Goal: Task Accomplishment & Management: Complete application form

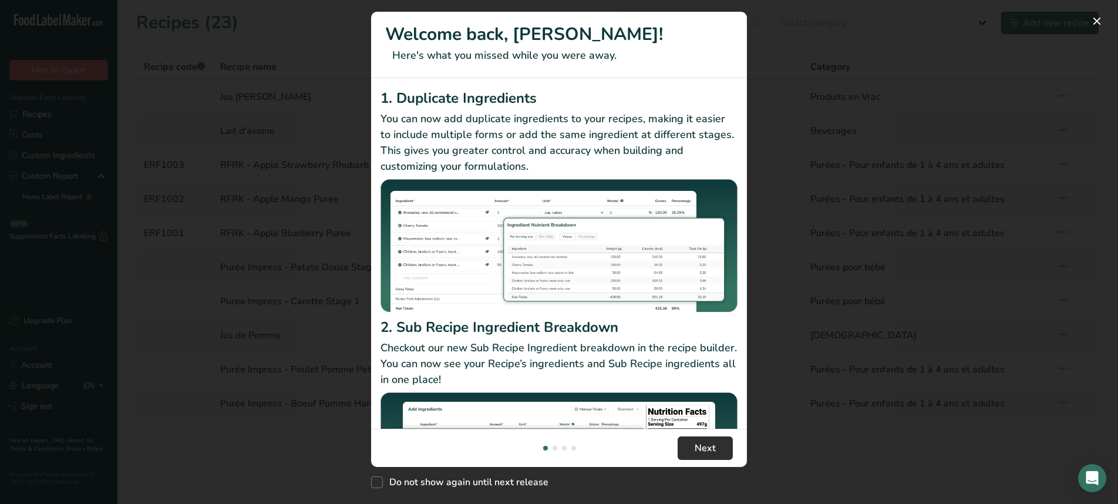
click at [695, 454] on span "Next" at bounding box center [704, 448] width 21 height 14
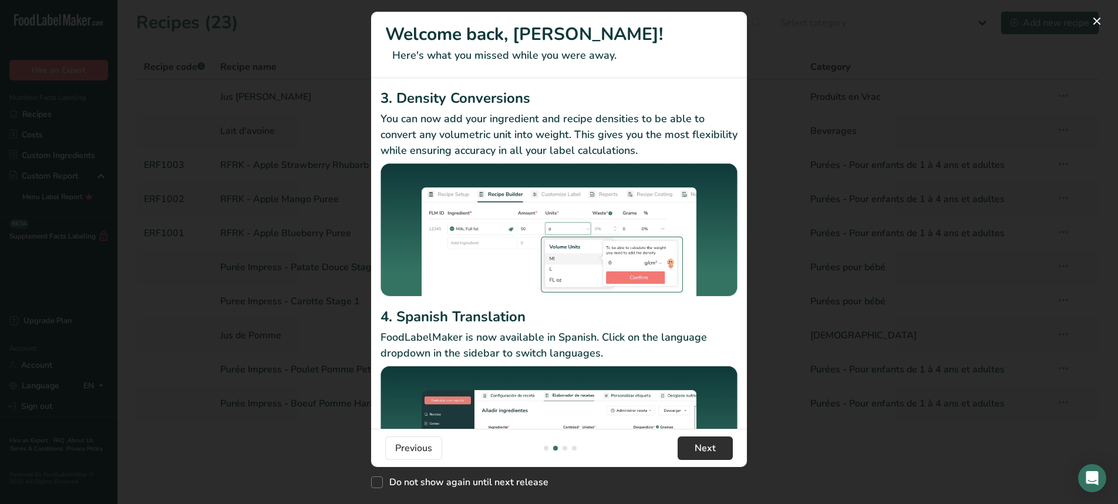
click at [695, 454] on span "Next" at bounding box center [704, 448] width 21 height 14
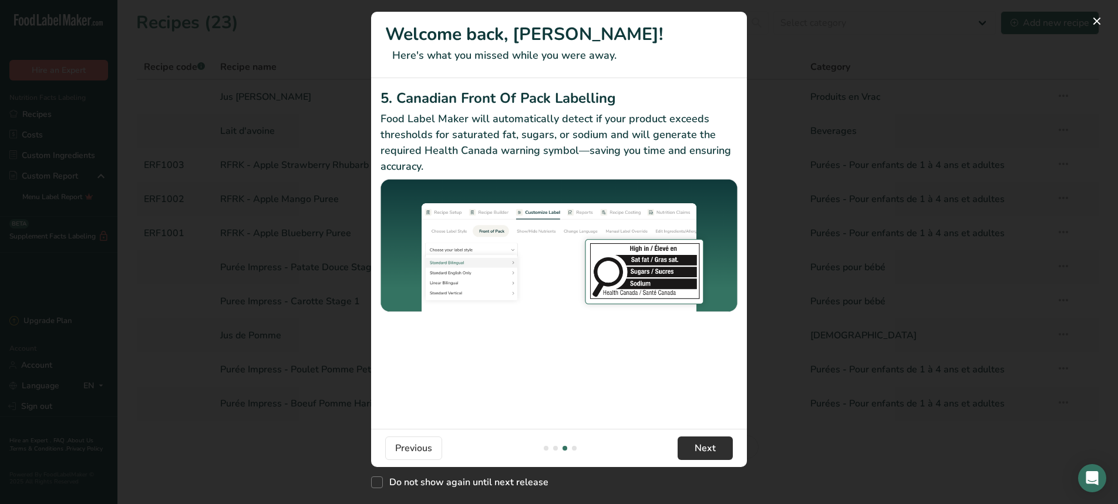
click at [695, 454] on span "Next" at bounding box center [704, 448] width 21 height 14
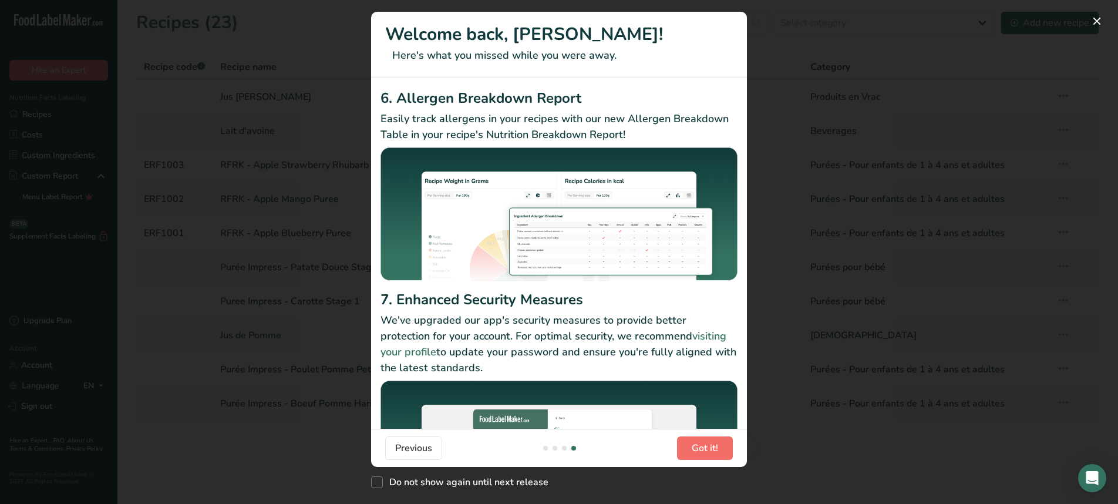
click at [703, 450] on span "Got it!" at bounding box center [704, 448] width 26 height 14
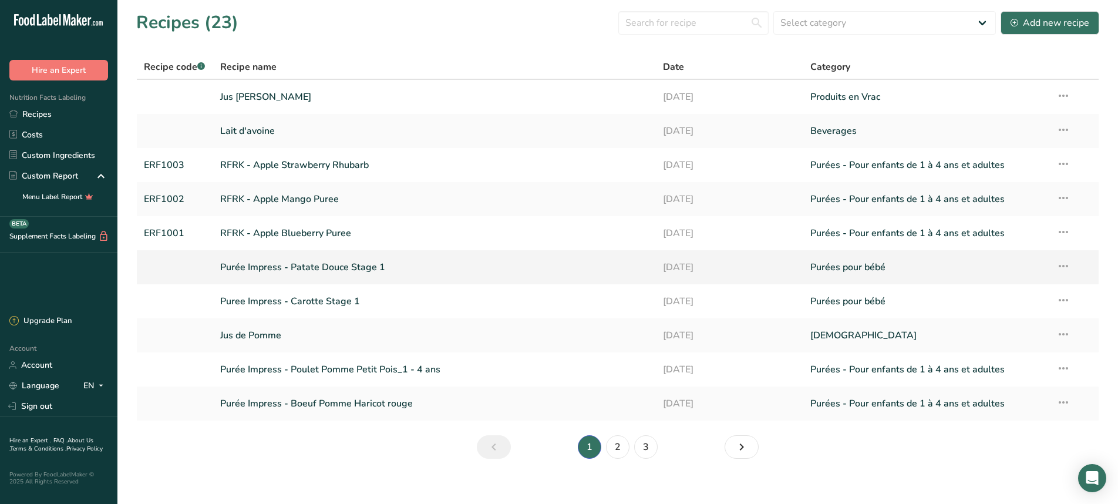
scroll to position [0, 0]
click at [1066, 22] on div "Add new recipe" at bounding box center [1049, 23] width 79 height 14
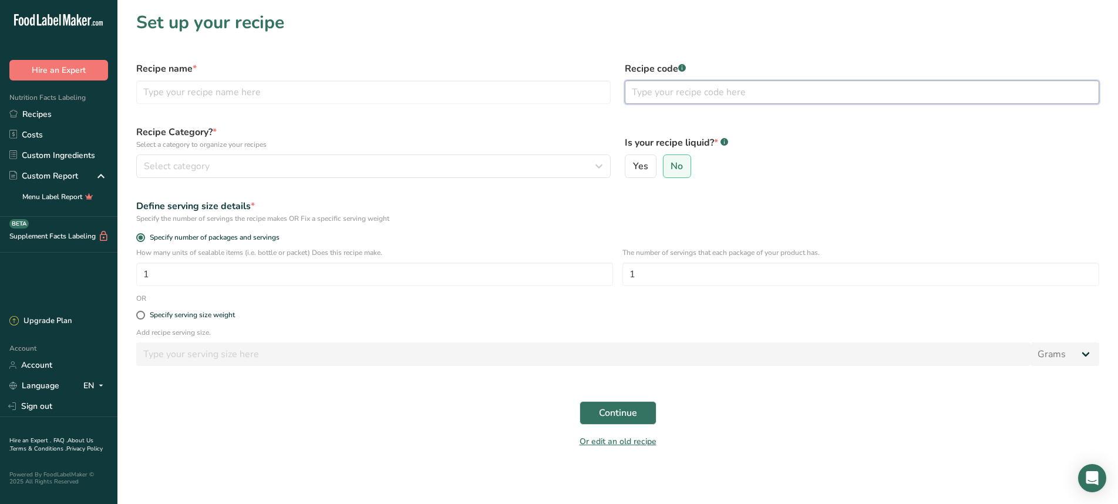
click at [686, 92] on input "text" at bounding box center [862, 91] width 474 height 23
click at [455, 93] on input "text" at bounding box center [373, 91] width 474 height 23
type input "F"
type input "O"
type input "Purée Fraise et Pomme"
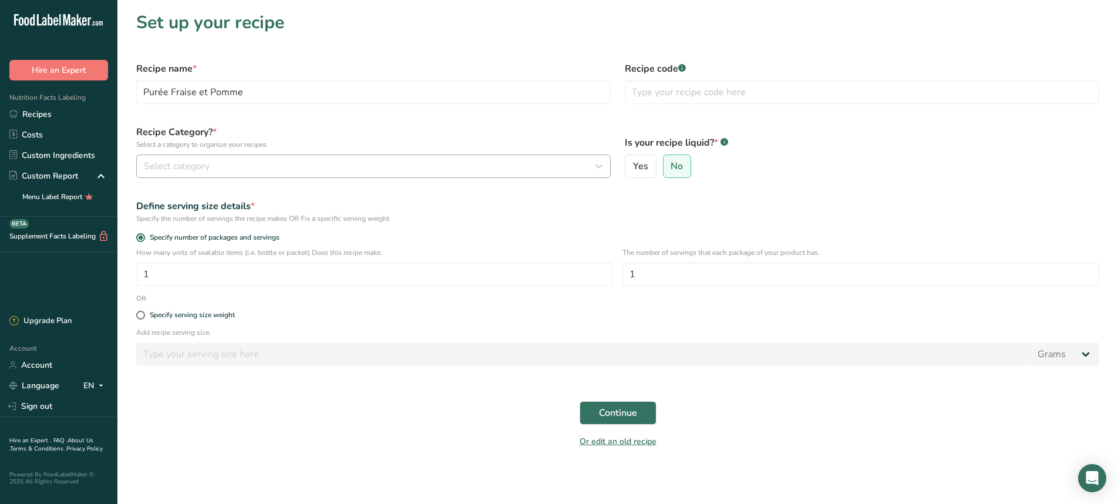
click at [373, 173] on button "Select category" at bounding box center [373, 165] width 474 height 23
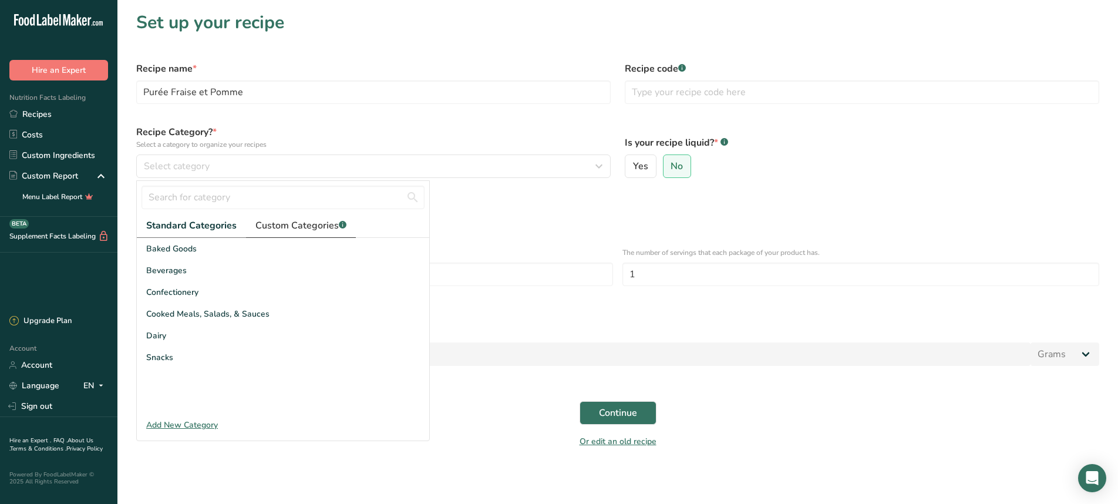
click at [279, 228] on span "Custom Categories .a-a{fill:#347362;}.b-a{fill:#fff;}" at bounding box center [300, 225] width 91 height 14
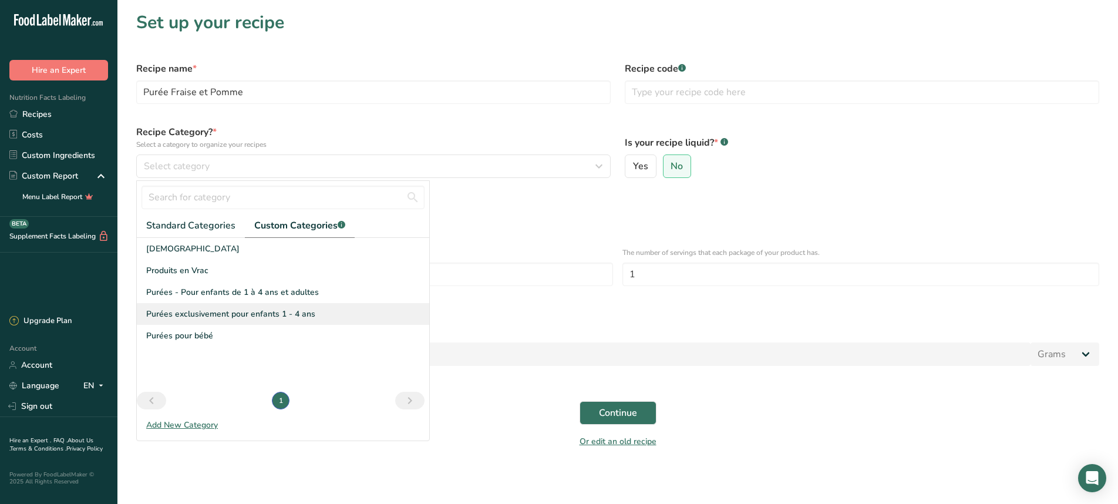
click at [287, 311] on span "Purées exclusivement pour enfants 1 - 4 ans" at bounding box center [230, 314] width 169 height 12
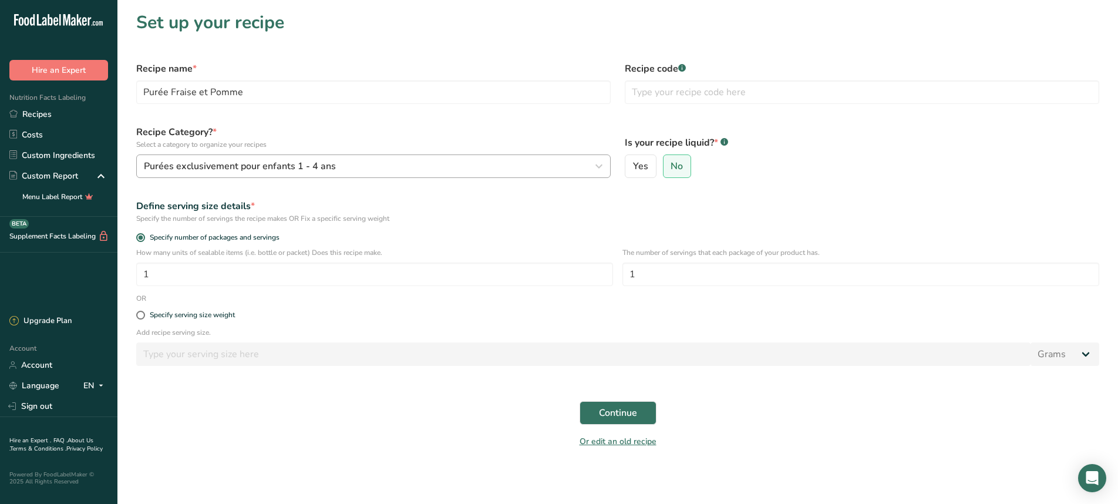
click at [288, 161] on span "Purées exclusivement pour enfants 1 - 4 ans" at bounding box center [240, 166] width 192 height 14
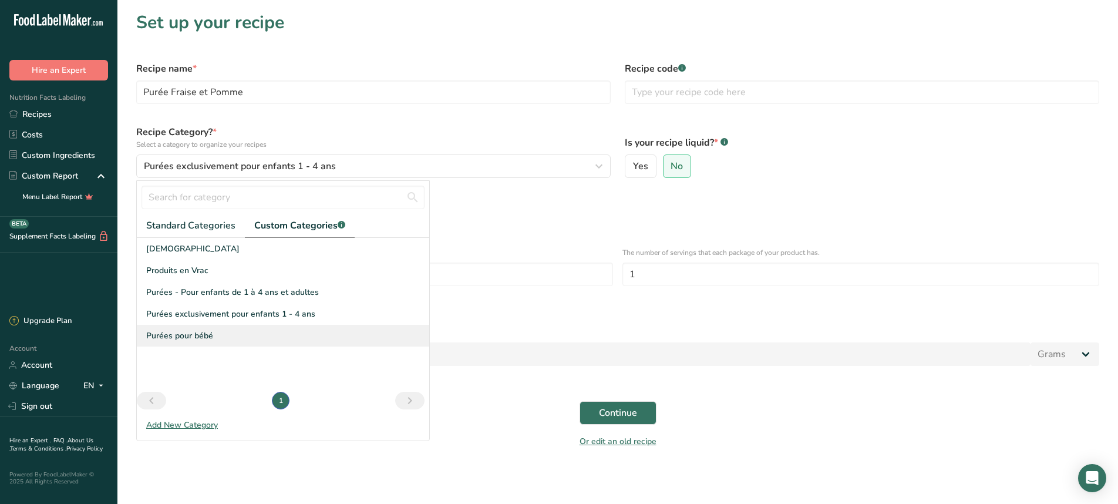
click at [259, 337] on div "Purées pour bébé" at bounding box center [283, 336] width 292 height 22
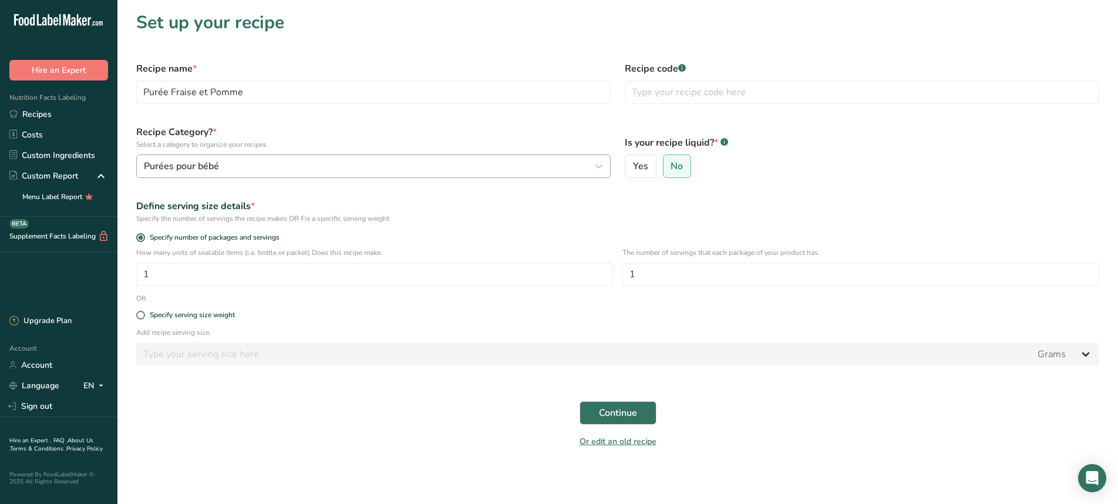
click at [230, 166] on div "Purées pour bébé" at bounding box center [370, 166] width 452 height 14
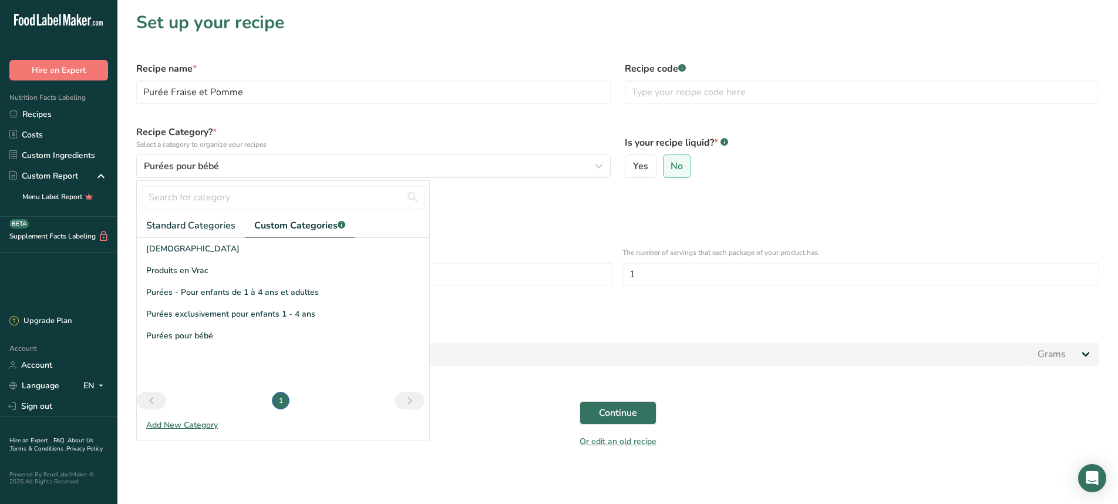
click at [679, 181] on div "Is your recipe liquid? * .a-a{fill:#347362;}.b-a{fill:#fff;} Yes No" at bounding box center [861, 151] width 488 height 67
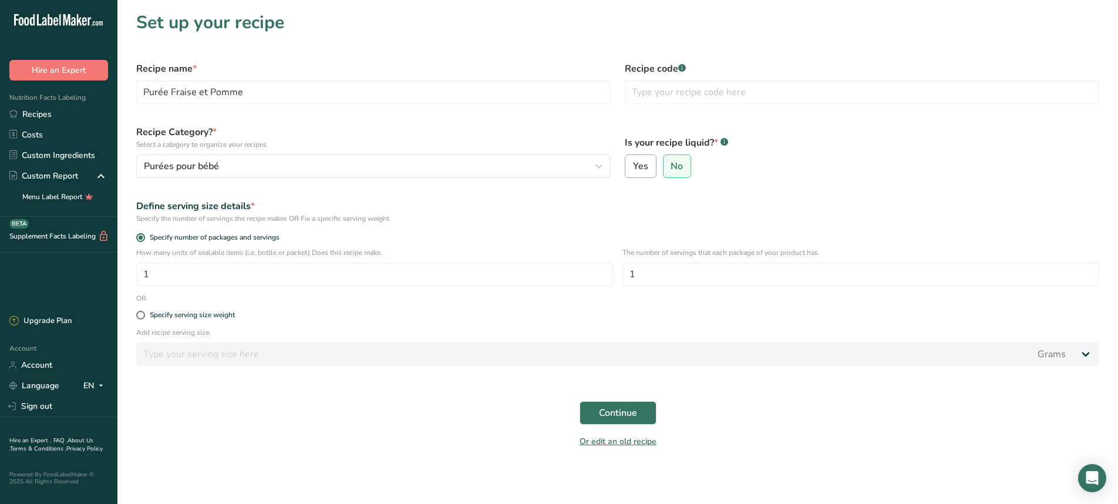
click at [639, 165] on span "Yes" at bounding box center [640, 166] width 15 height 12
click at [633, 165] on input "Yes" at bounding box center [629, 167] width 8 height 8
radio input "true"
radio input "false"
select select "22"
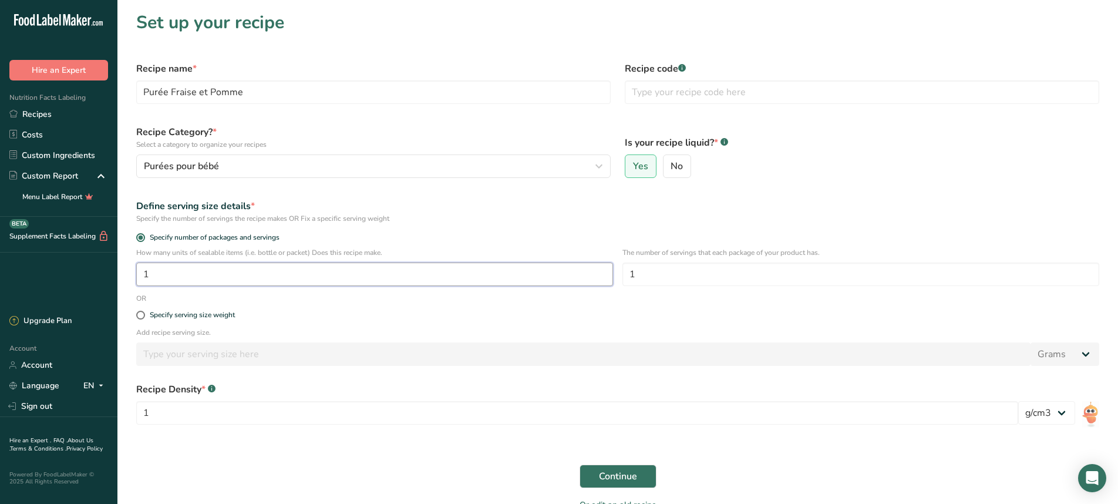
click at [179, 278] on input "1" at bounding box center [374, 273] width 477 height 23
click at [224, 409] on input "1" at bounding box center [577, 412] width 882 height 23
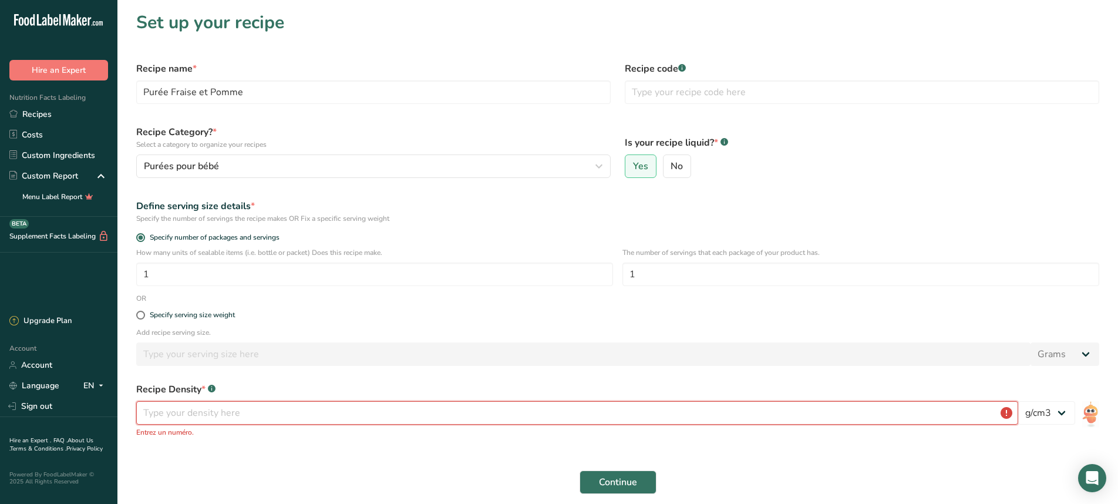
type input "1"
type input "1.046"
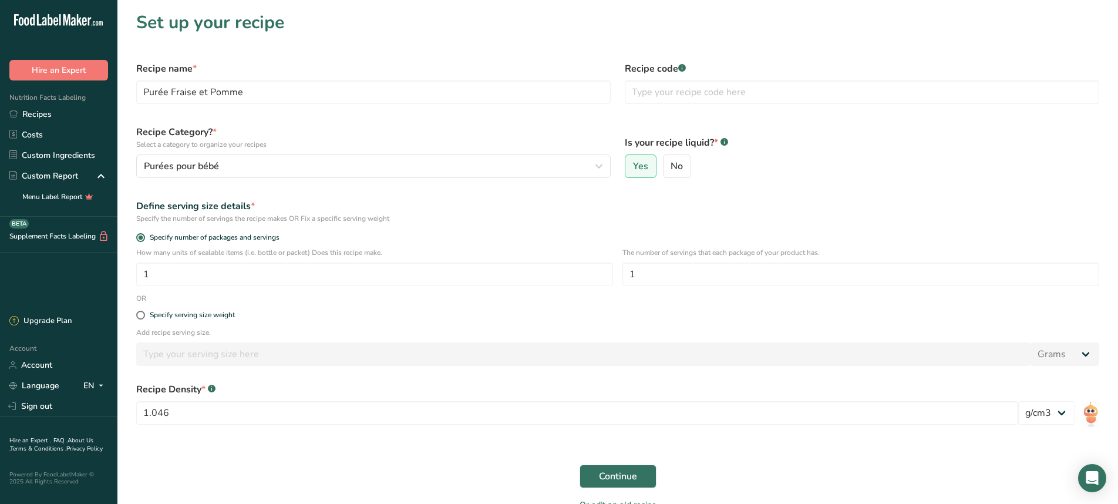
click at [737, 255] on p "The number of servings that each package of your product has." at bounding box center [860, 252] width 477 height 11
click at [733, 275] on input "1" at bounding box center [860, 273] width 477 height 23
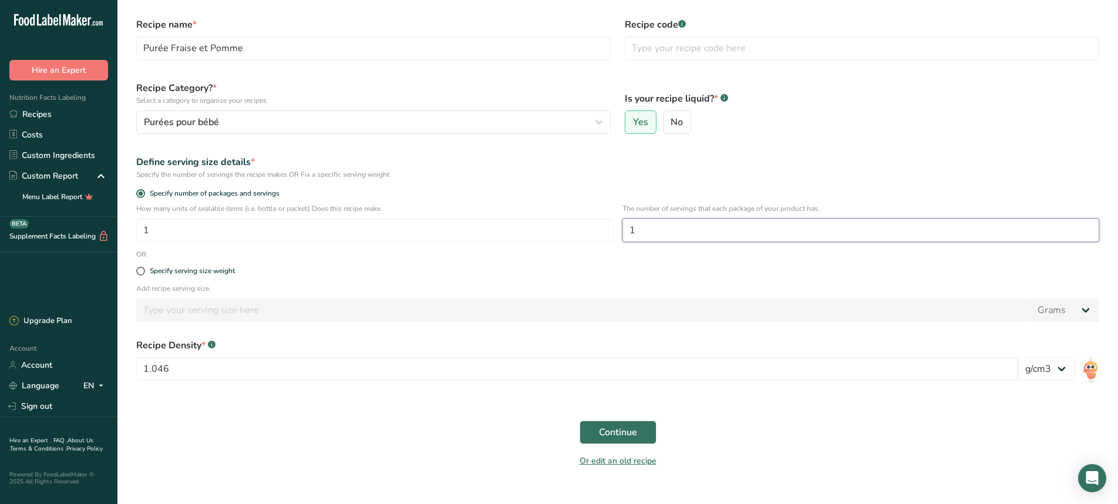
scroll to position [55, 0]
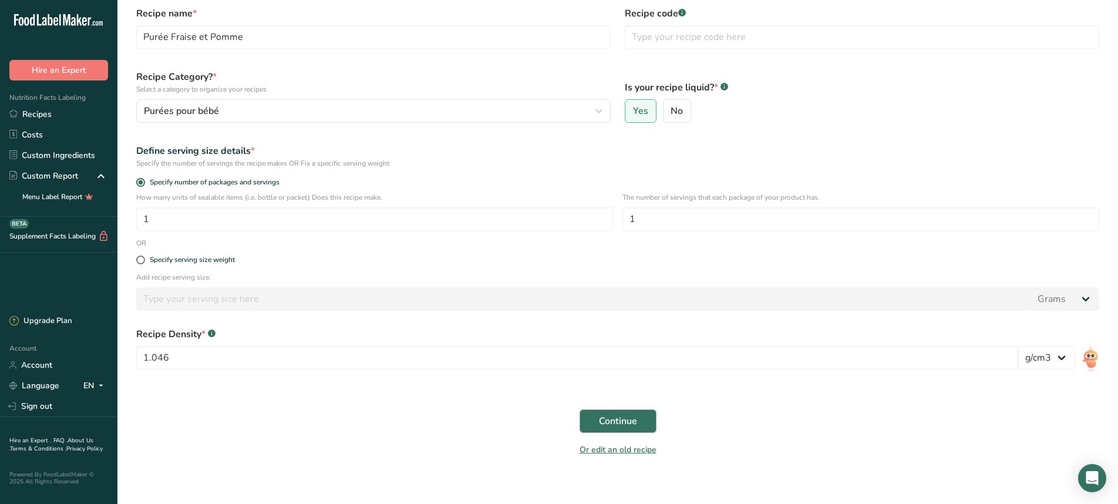
click at [605, 425] on span "Continue" at bounding box center [618, 421] width 38 height 14
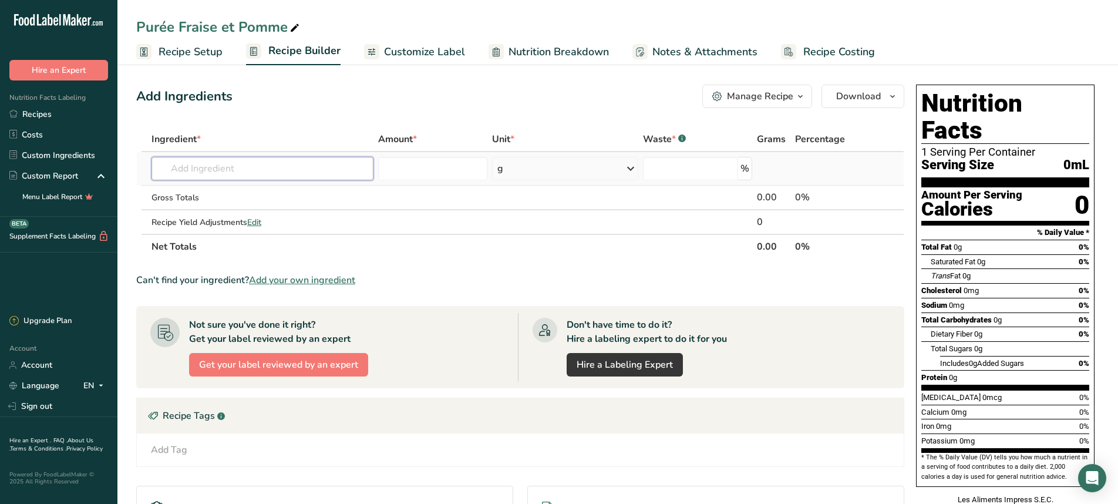
click at [260, 162] on input "text" at bounding box center [262, 168] width 222 height 23
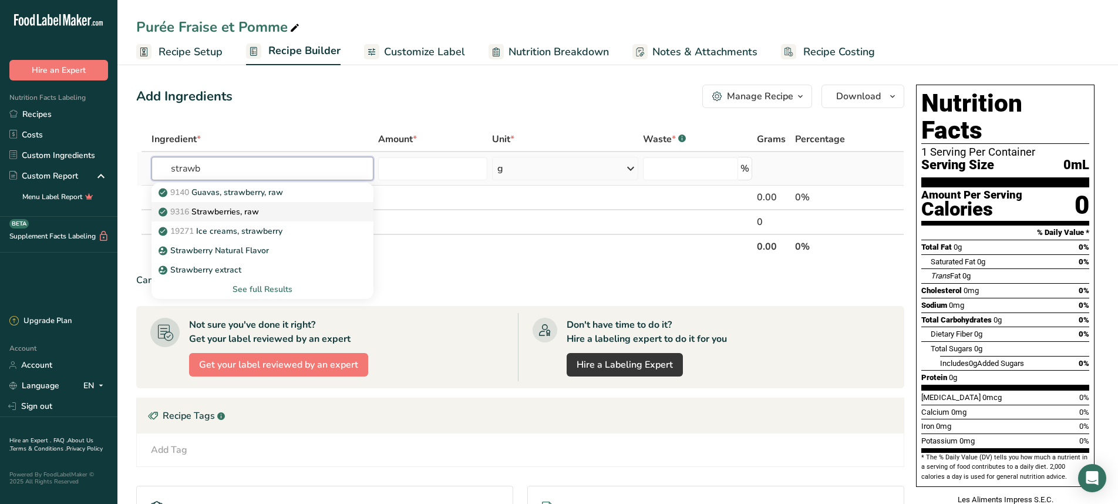
type input "strawb"
click at [210, 218] on link "9316 Strawberries, raw" at bounding box center [262, 211] width 222 height 19
type input "Strawberries, raw"
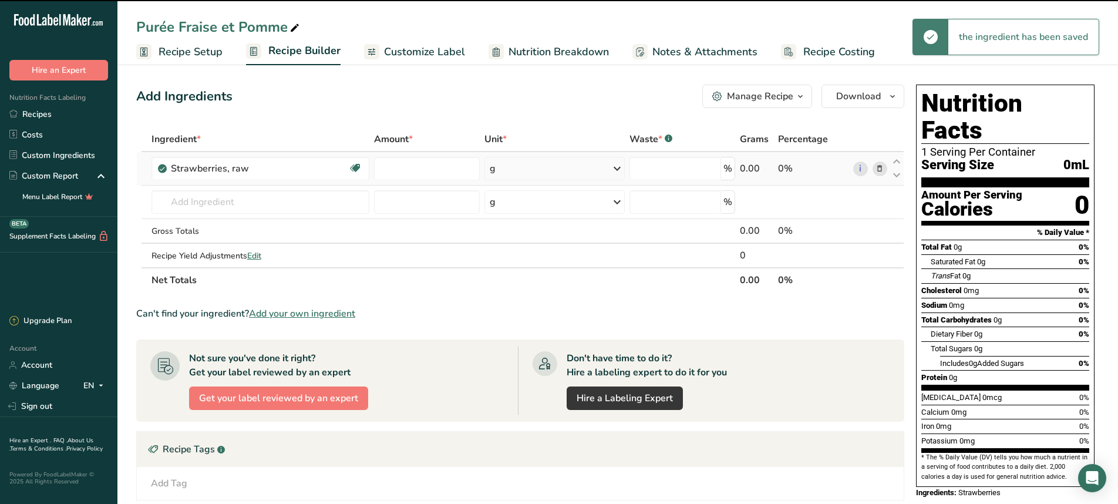
type input "0"
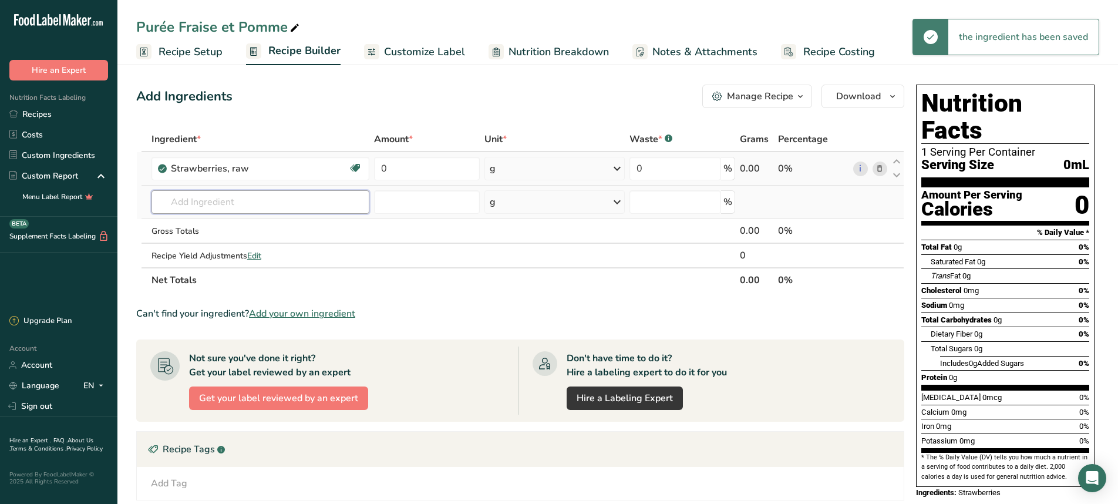
click at [199, 198] on input "text" at bounding box center [260, 201] width 218 height 23
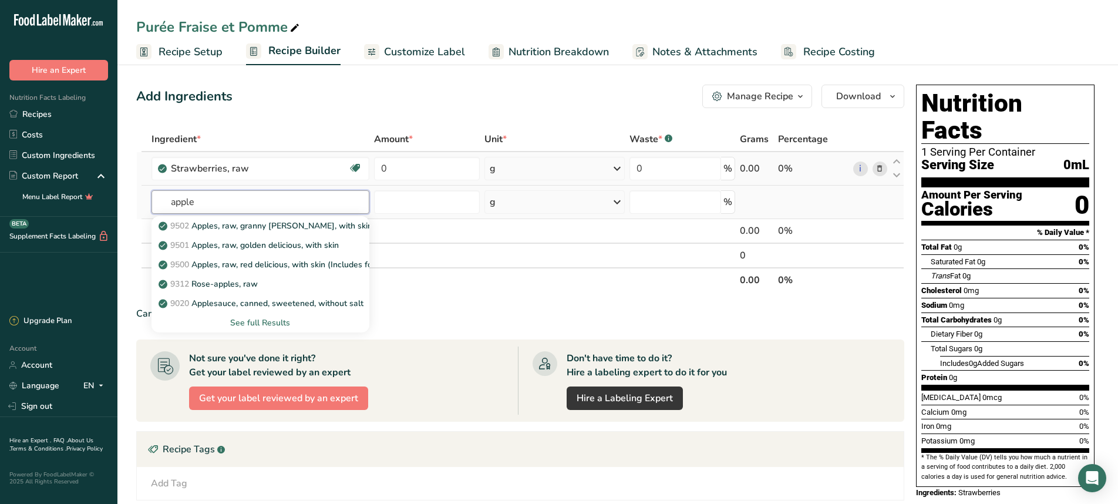
type input "apple"
click at [249, 325] on div "See full Results" at bounding box center [261, 322] width 200 height 12
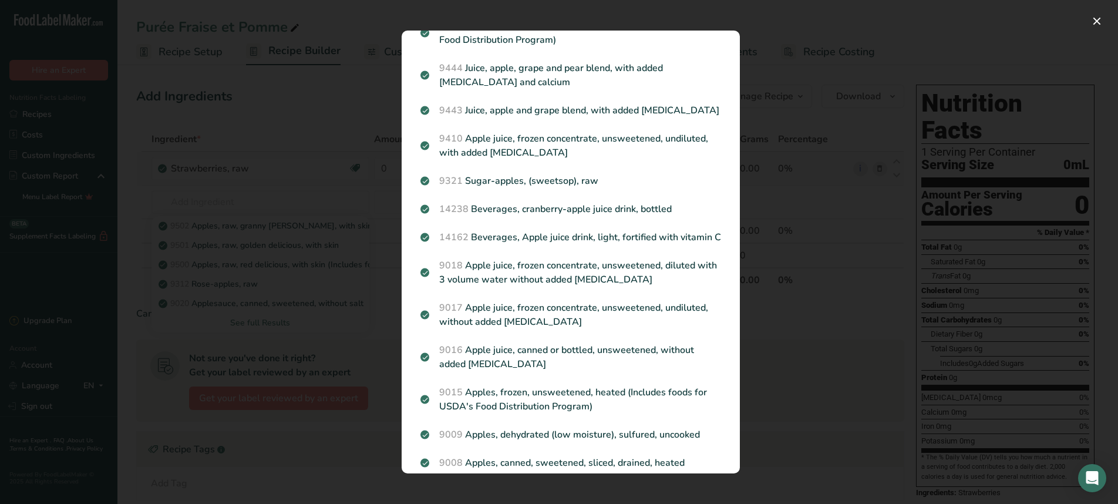
scroll to position [711, 0]
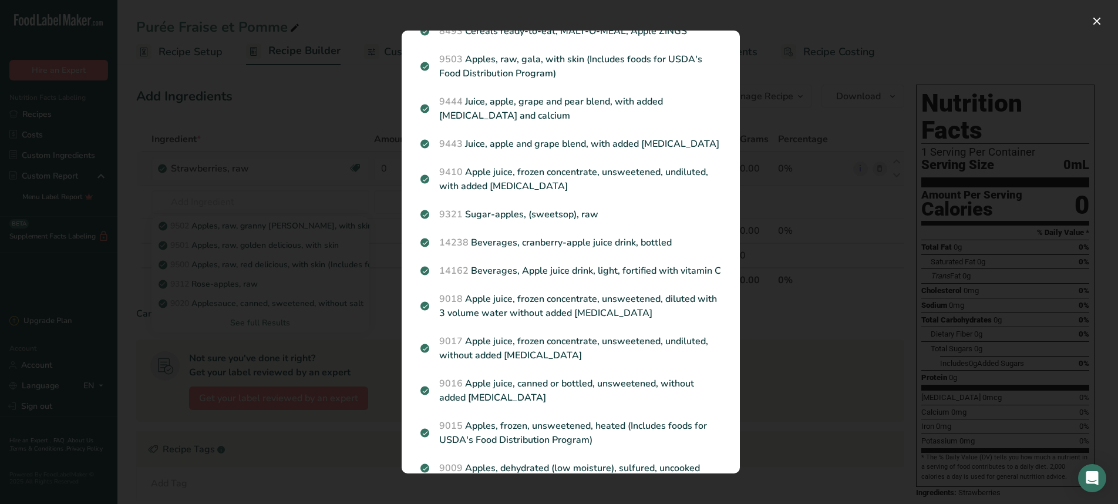
click at [165, 193] on div "Search results modal" at bounding box center [559, 252] width 1118 height 504
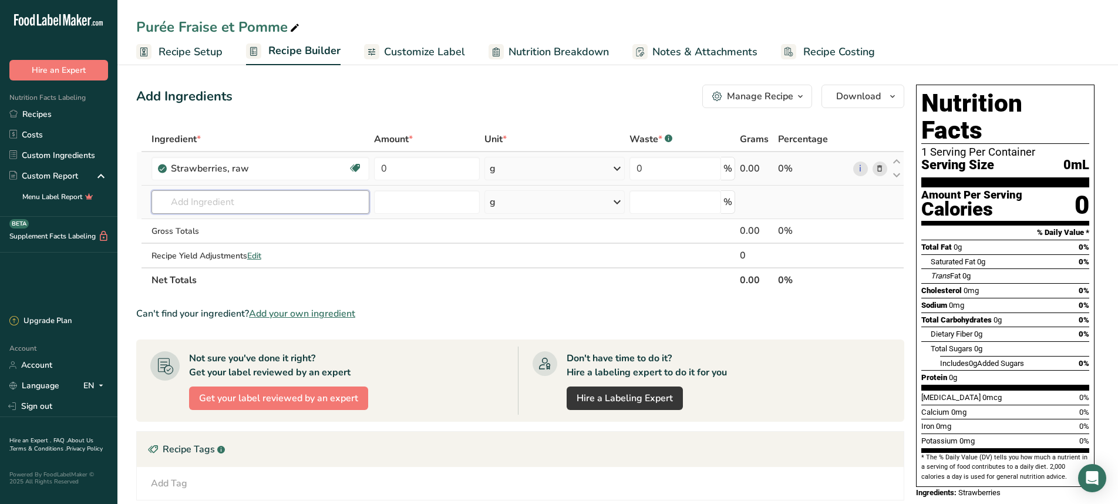
click at [240, 198] on input "text" at bounding box center [260, 201] width 218 height 23
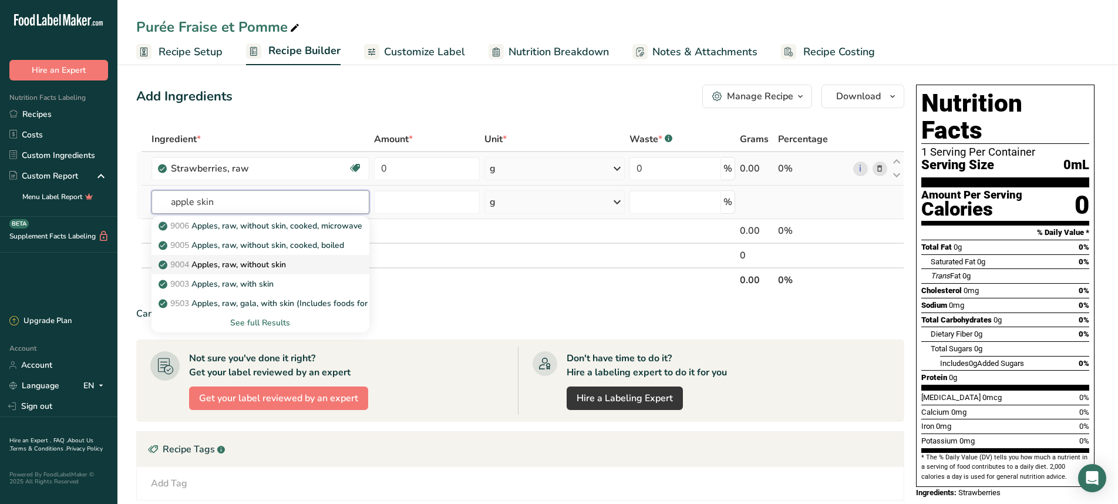
type input "apple skin"
click at [296, 271] on link "9004 Apples, raw, without skin" at bounding box center [260, 264] width 218 height 19
type input "Apples, raw, without skin"
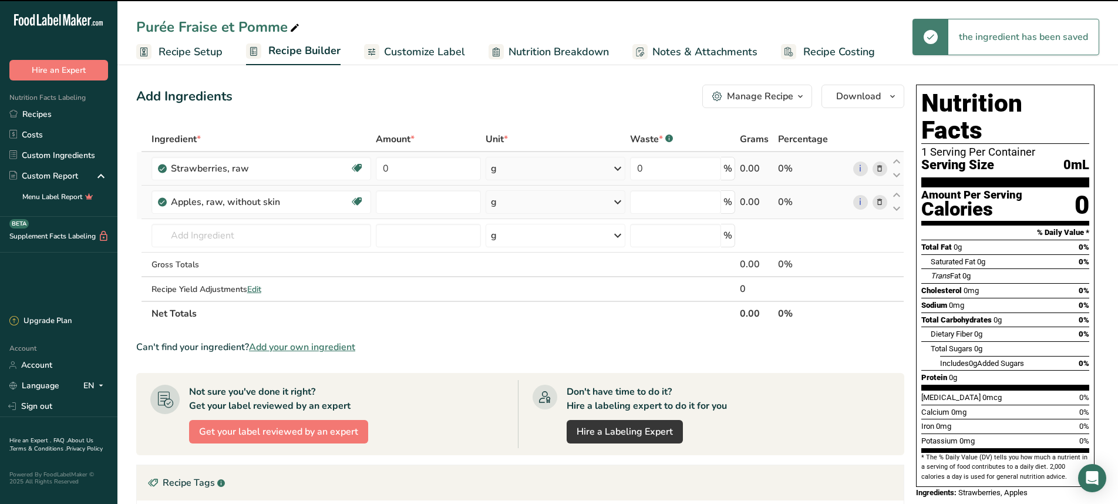
type input "0"
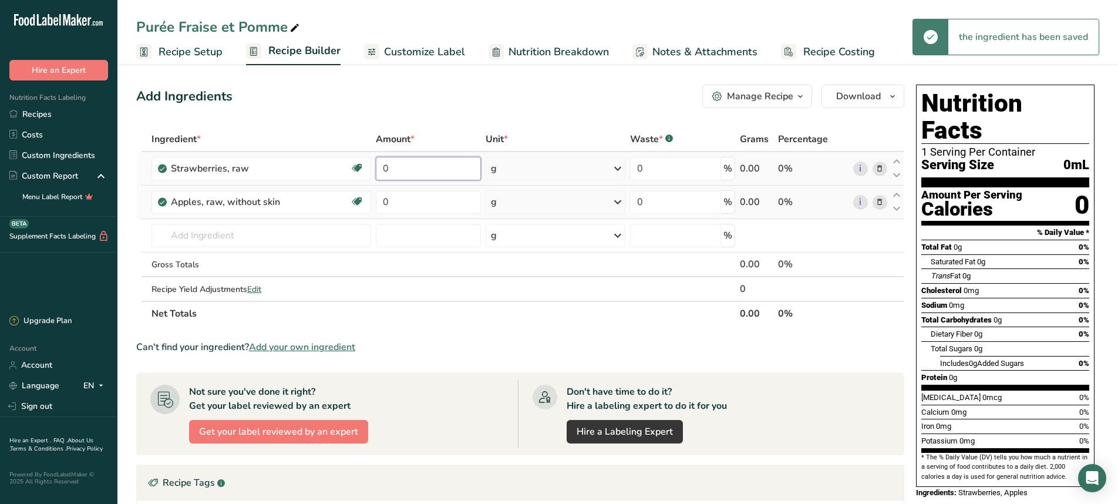
click at [393, 167] on input "0" at bounding box center [428, 168] width 105 height 23
type input "50"
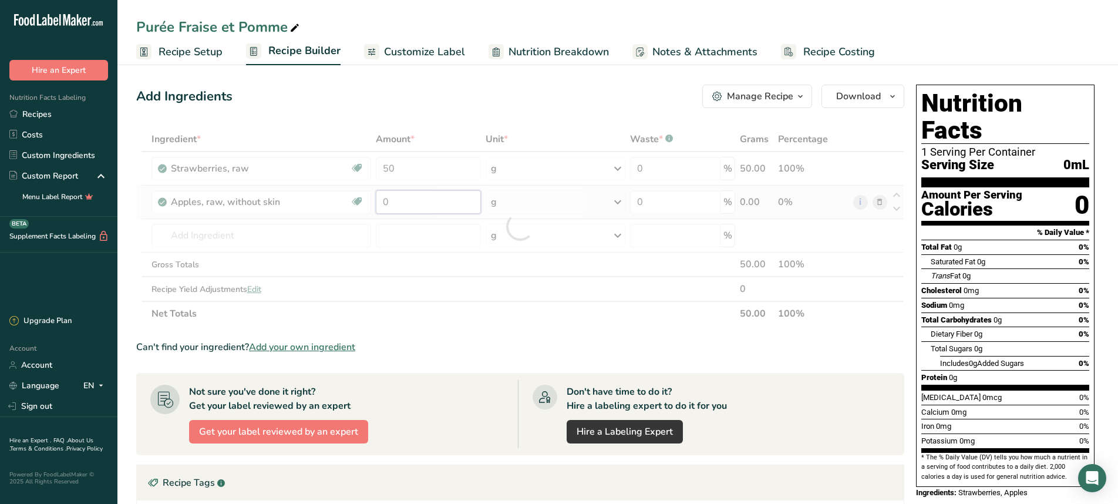
click at [390, 199] on div "Ingredient * Amount * Unit * Waste * .a-a{fill:#347362;}.b-a{fill:#fff;} Grams …" at bounding box center [520, 226] width 768 height 199
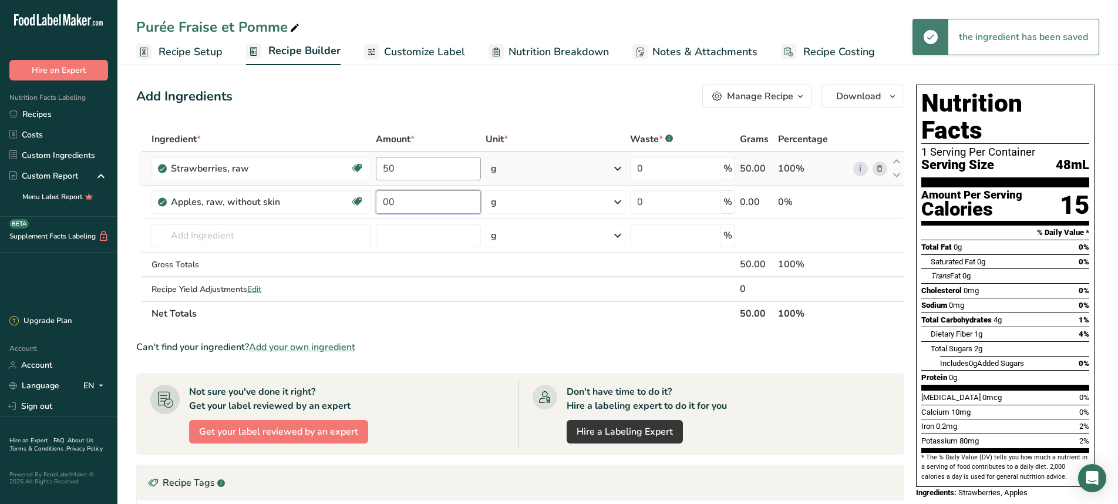
type input "0"
type input "50"
click at [464, 293] on div "Ingredient * Amount * Unit * Waste * .a-a{fill:#347362;}.b-a{fill:#fff;} Grams …" at bounding box center [520, 226] width 768 height 199
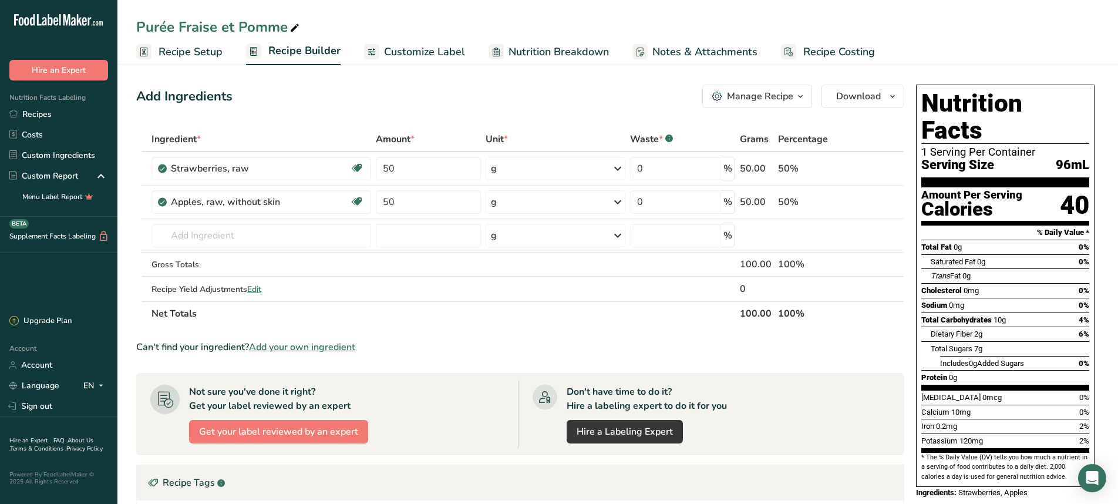
click at [374, 55] on div at bounding box center [371, 51] width 15 height 15
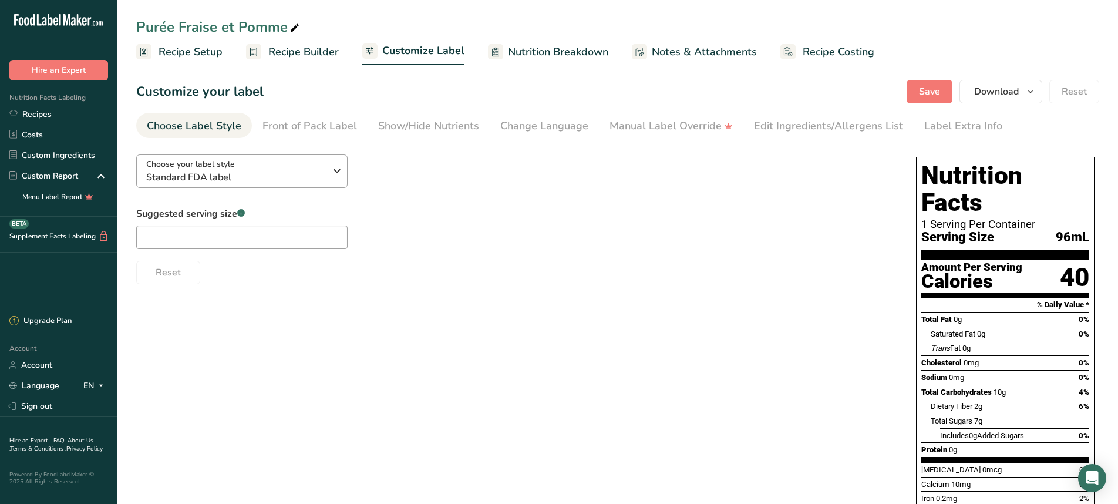
click at [264, 177] on span "Standard FDA label" at bounding box center [235, 177] width 179 height 14
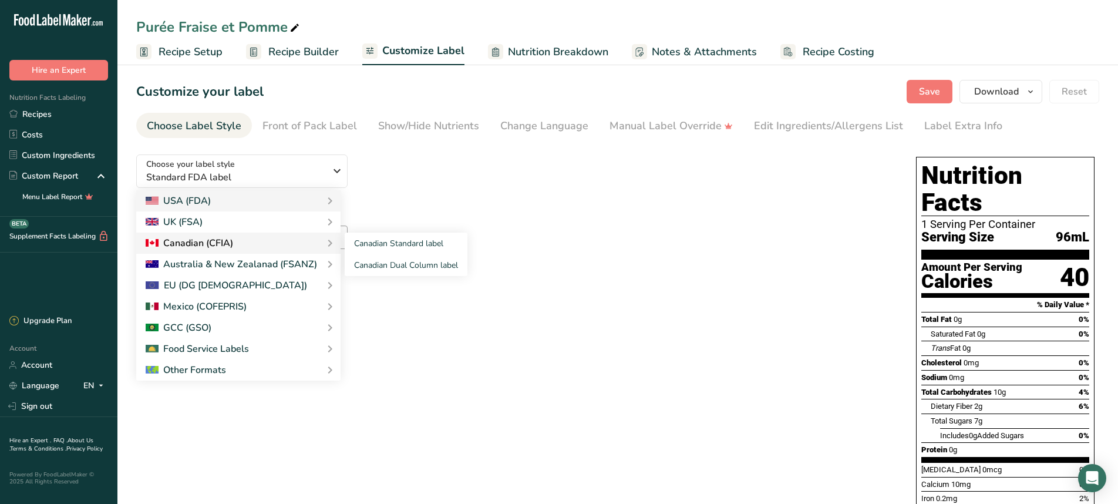
click at [247, 233] on div "Canadian (CFIA)" at bounding box center [238, 242] width 204 height 21
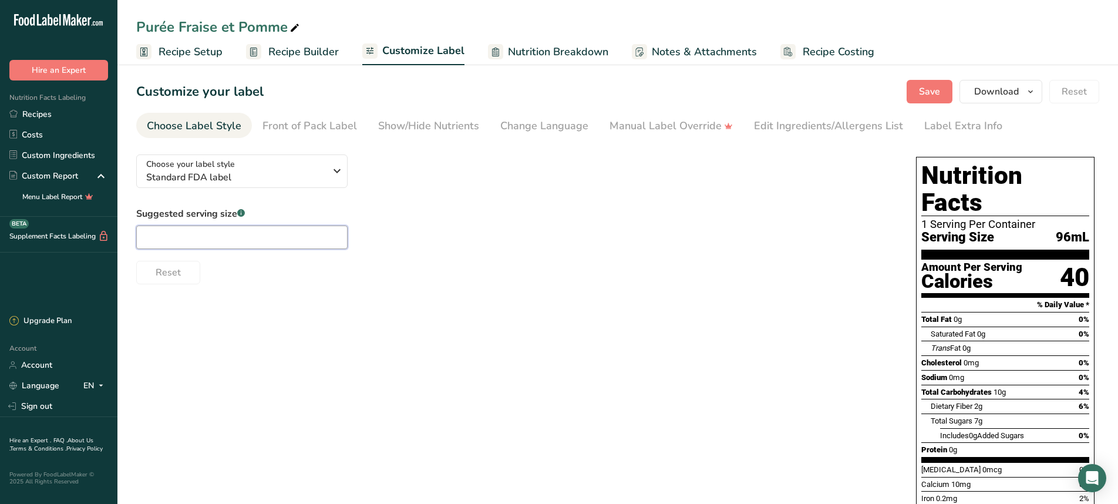
click at [267, 242] on input "text" at bounding box center [241, 236] width 211 height 23
type input "1"
click at [312, 123] on div "Front of Pack Label" at bounding box center [309, 126] width 95 height 16
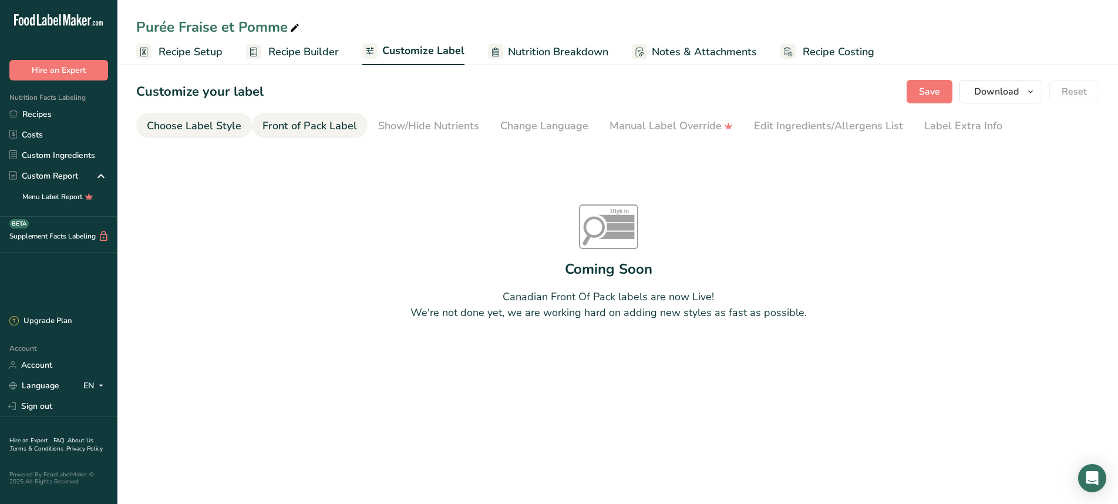
click at [228, 125] on div "Choose Label Style" at bounding box center [194, 126] width 95 height 16
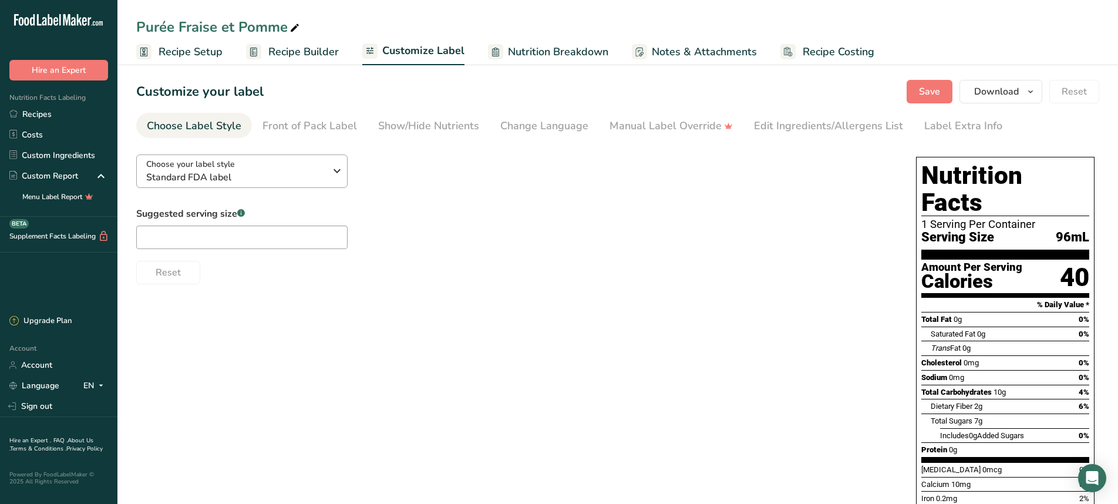
click at [198, 169] on span "Choose your label style" at bounding box center [190, 164] width 89 height 12
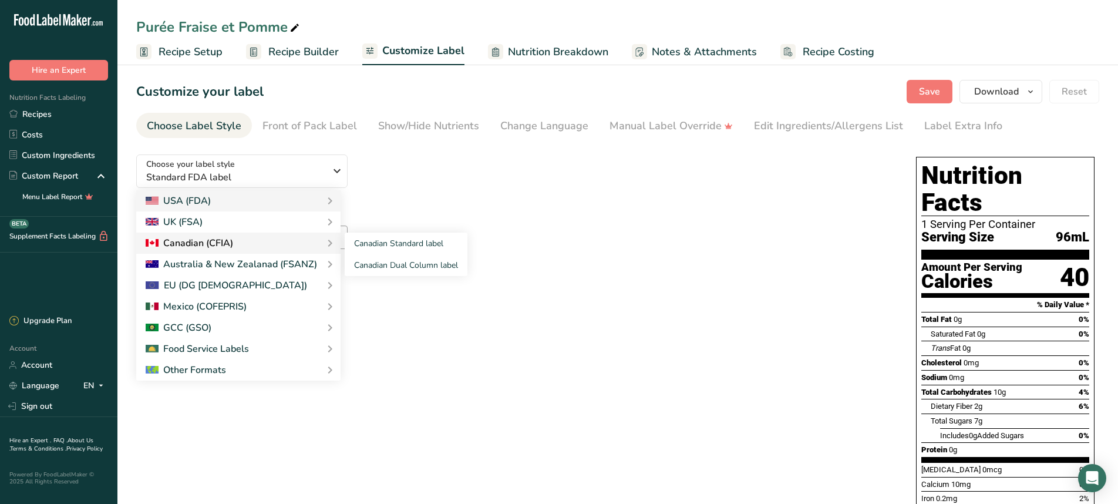
click at [197, 243] on div "Canadian (CFIA)" at bounding box center [189, 243] width 87 height 14
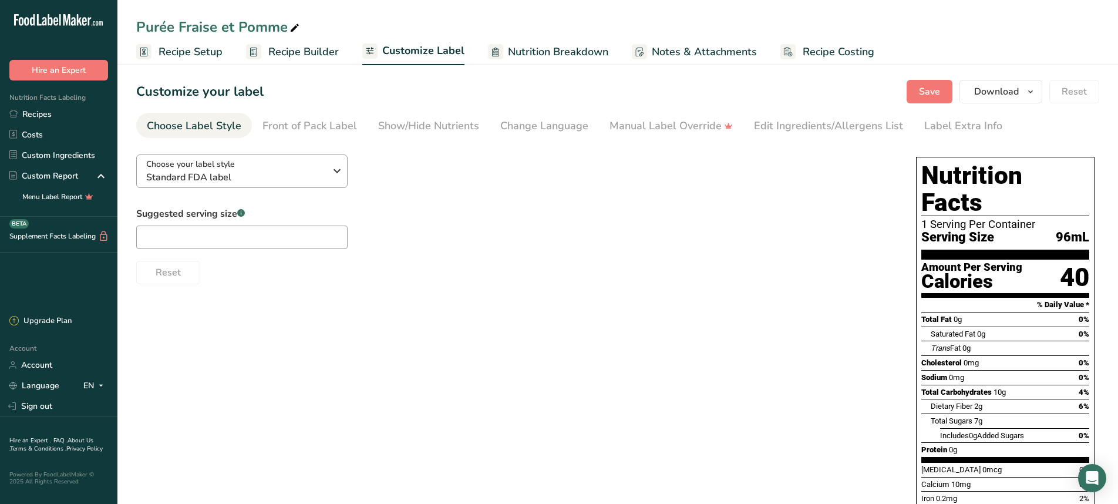
click at [339, 159] on button "Choose your label style Standard FDA label" at bounding box center [241, 170] width 211 height 33
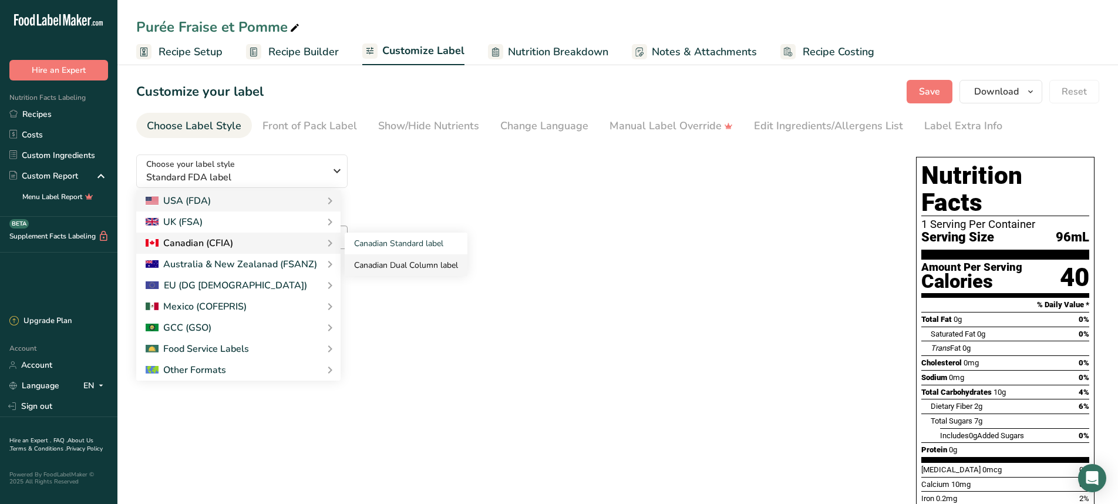
click at [379, 265] on link "Canadian Dual Column label" at bounding box center [406, 265] width 123 height 22
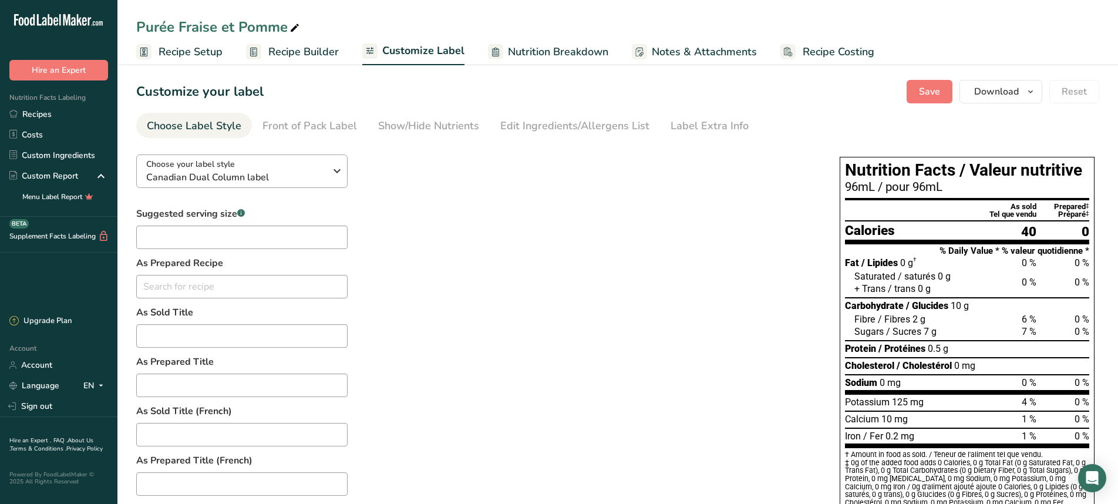
click at [235, 179] on span "Canadian Dual Column label" at bounding box center [235, 177] width 179 height 14
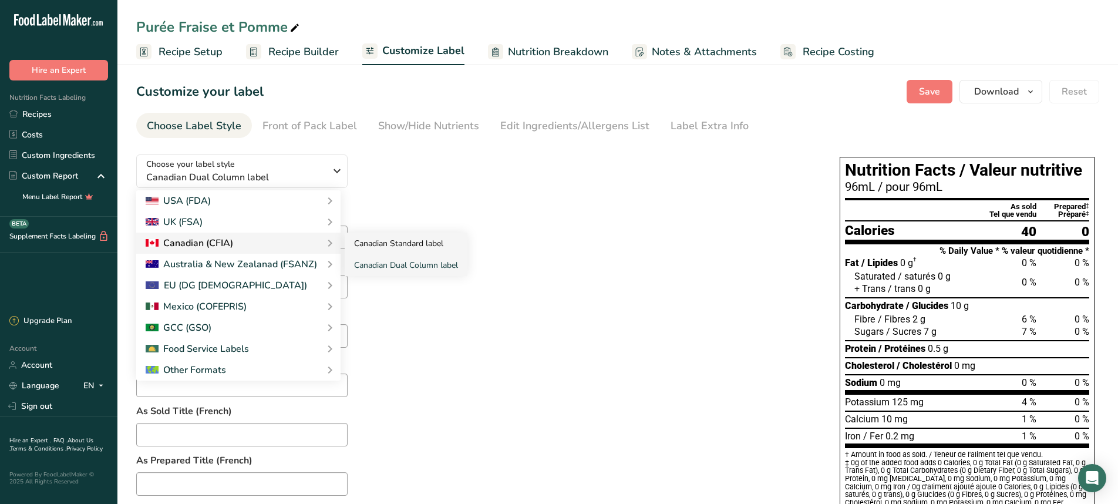
click at [357, 243] on link "Canadian Standard label" at bounding box center [406, 243] width 123 height 22
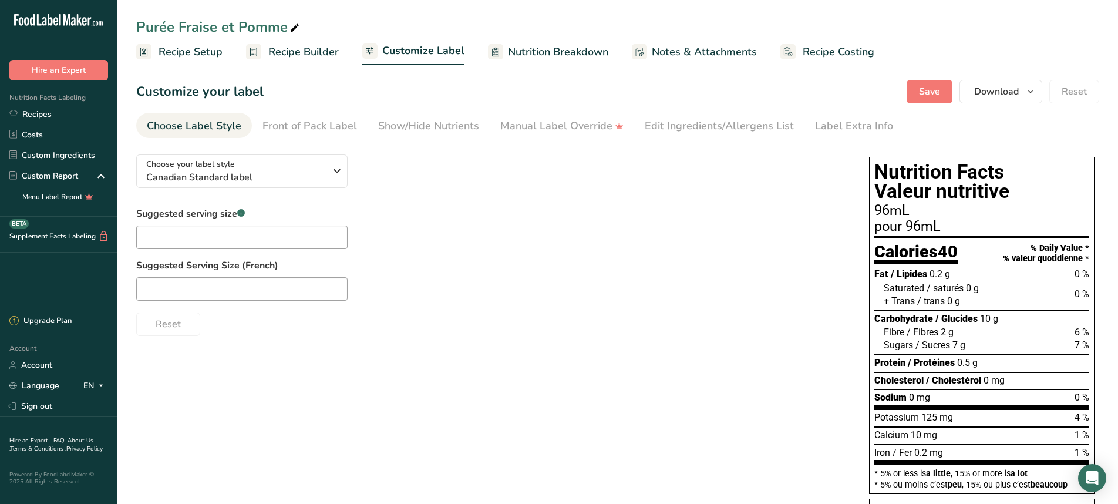
click at [558, 414] on div "Choose your label style Canadian Standard label USA (FDA) Standard FDA label Ta…" at bounding box center [617, 366] width 963 height 443
click at [170, 51] on span "Recipe Setup" at bounding box center [190, 52] width 64 height 16
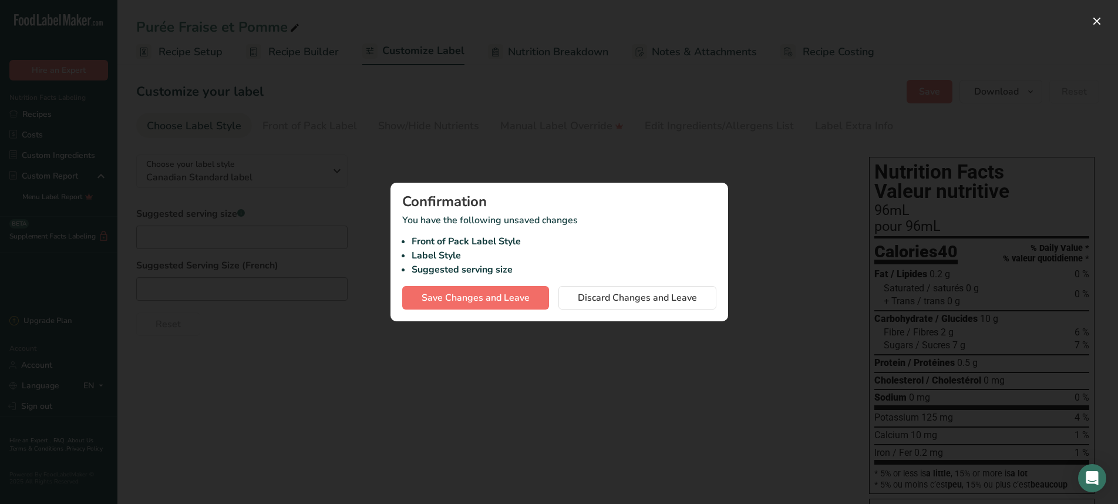
click at [482, 296] on span "Save Changes and Leave" at bounding box center [475, 298] width 108 height 14
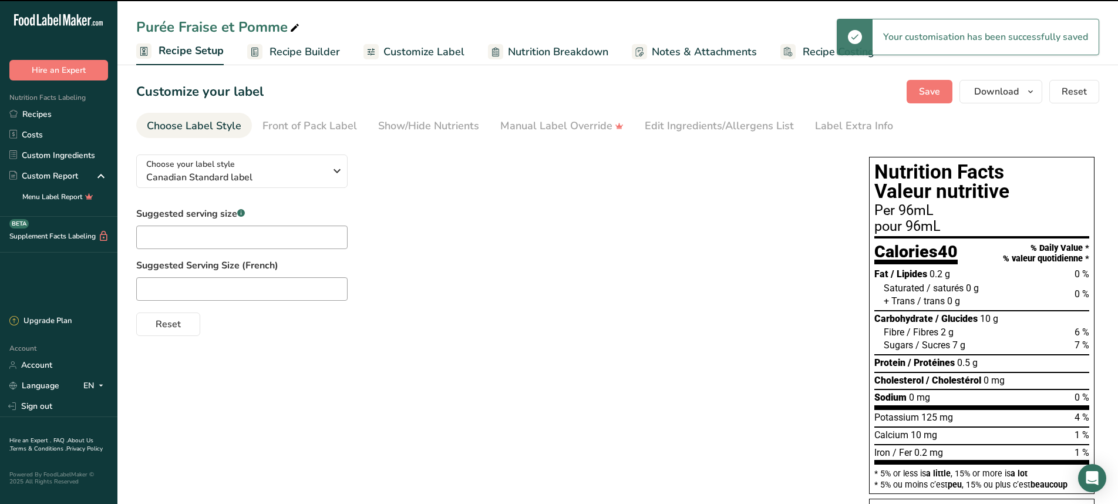
select select "22"
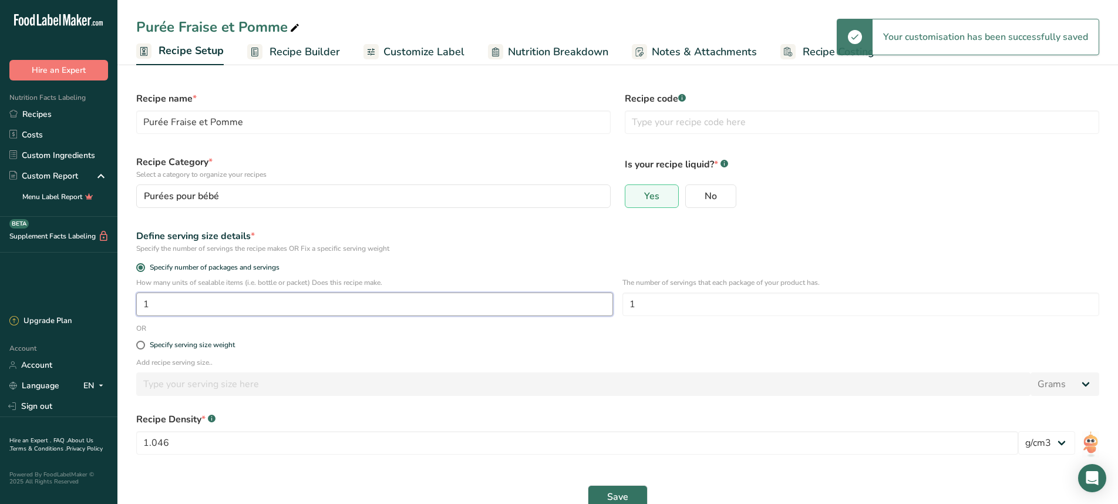
click at [253, 312] on input "1" at bounding box center [374, 303] width 477 height 23
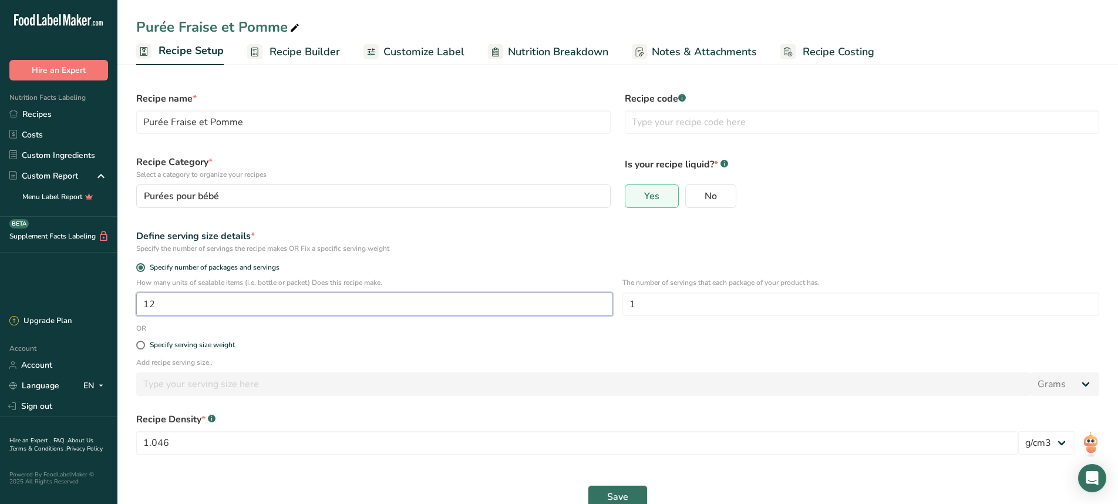
type input "1"
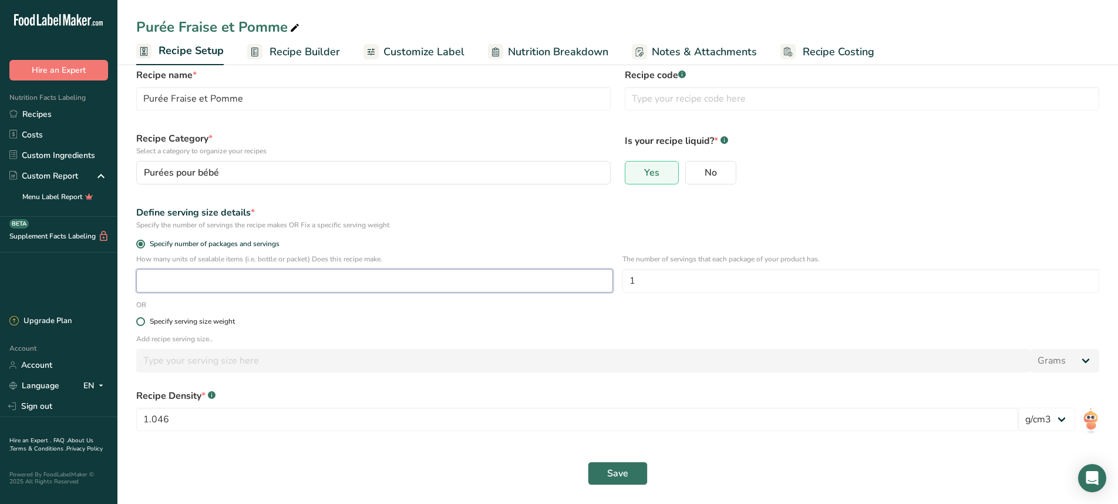
scroll to position [23, 0]
click at [149, 320] on span "Specify serving size weight" at bounding box center [190, 321] width 90 height 9
click at [144, 320] on input "Specify serving size weight" at bounding box center [140, 322] width 8 height 8
radio input "true"
radio input "false"
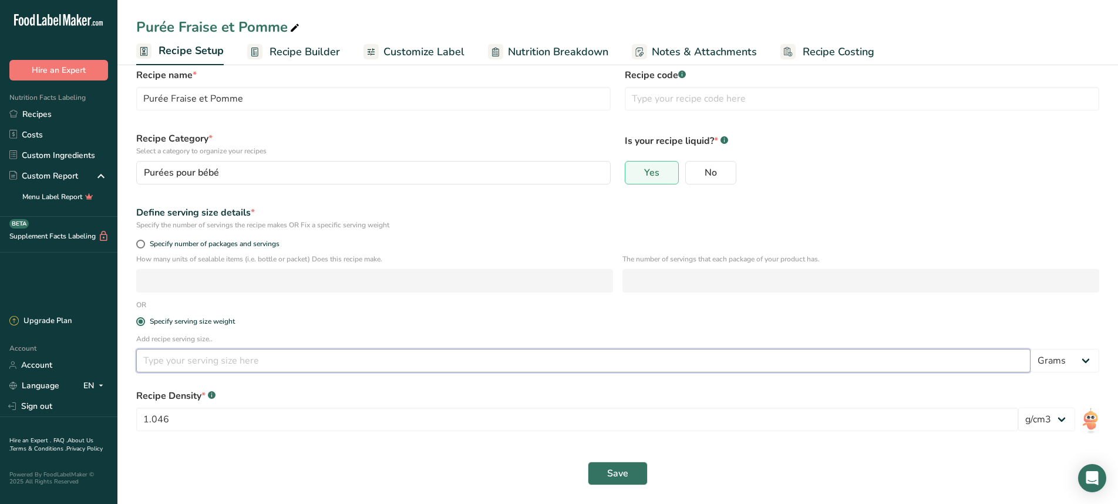
click at [170, 358] on input "number" at bounding box center [583, 360] width 894 height 23
type input "128"
select select "17"
click at [623, 481] on button "Save" at bounding box center [618, 472] width 60 height 23
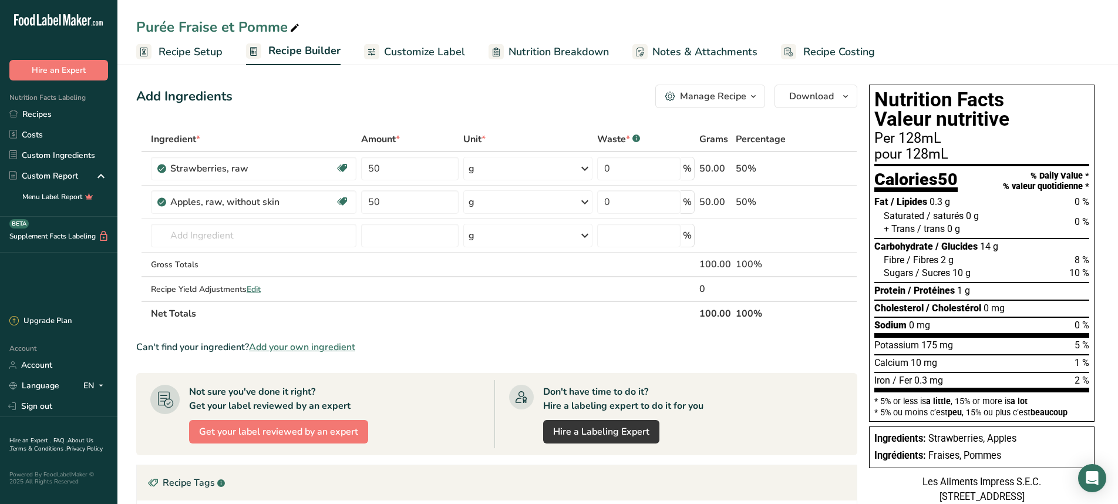
scroll to position [5, 0]
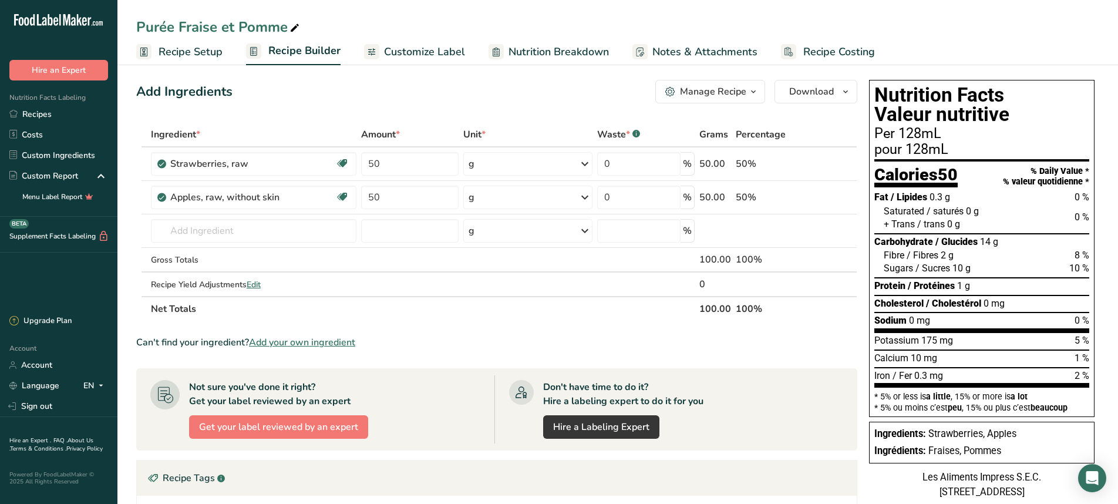
click at [447, 47] on span "Customize Label" at bounding box center [424, 52] width 81 height 16
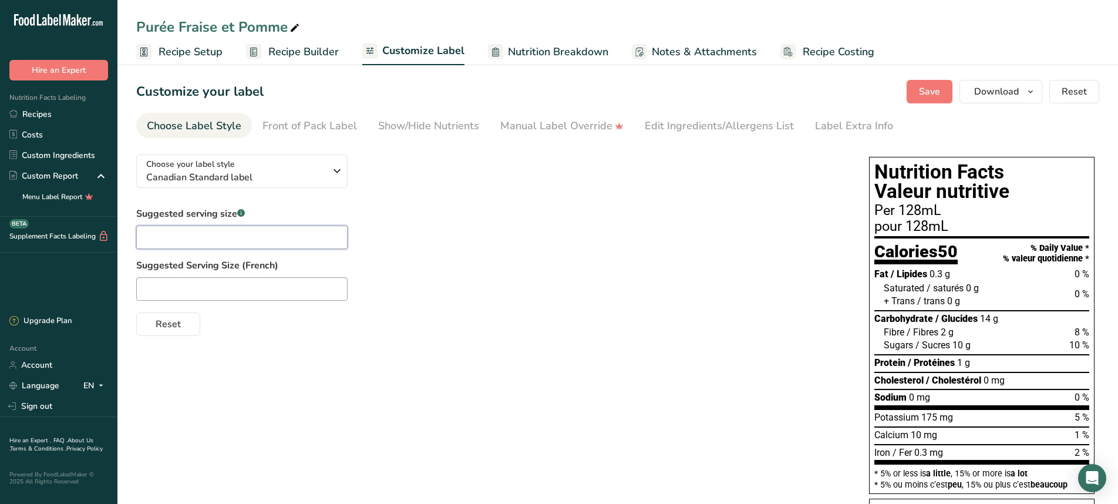
click at [323, 228] on input "text" at bounding box center [241, 236] width 211 height 23
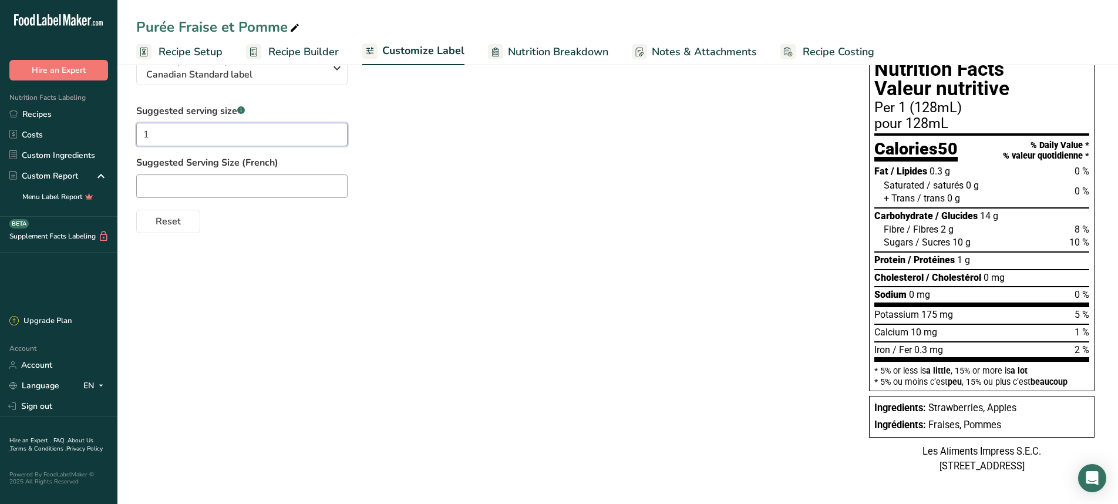
scroll to position [123, 0]
click at [444, 239] on div "Choose your label style Canadian Standard label USA (FDA) Standard FDA label Ta…" at bounding box center [617, 263] width 963 height 443
click at [316, 52] on span "Recipe Builder" at bounding box center [303, 52] width 70 height 16
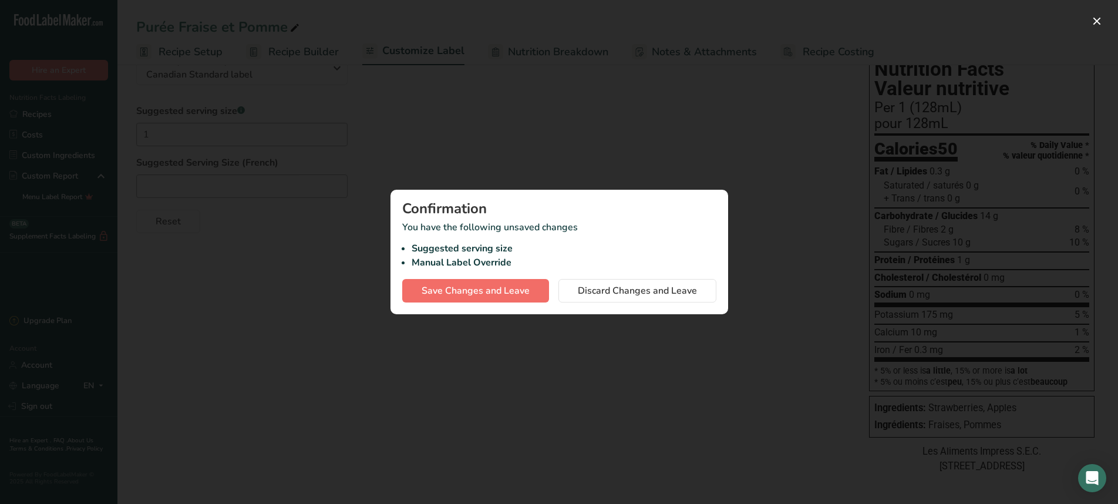
click at [512, 295] on span "Save Changes and Leave" at bounding box center [475, 291] width 108 height 14
type input "1"
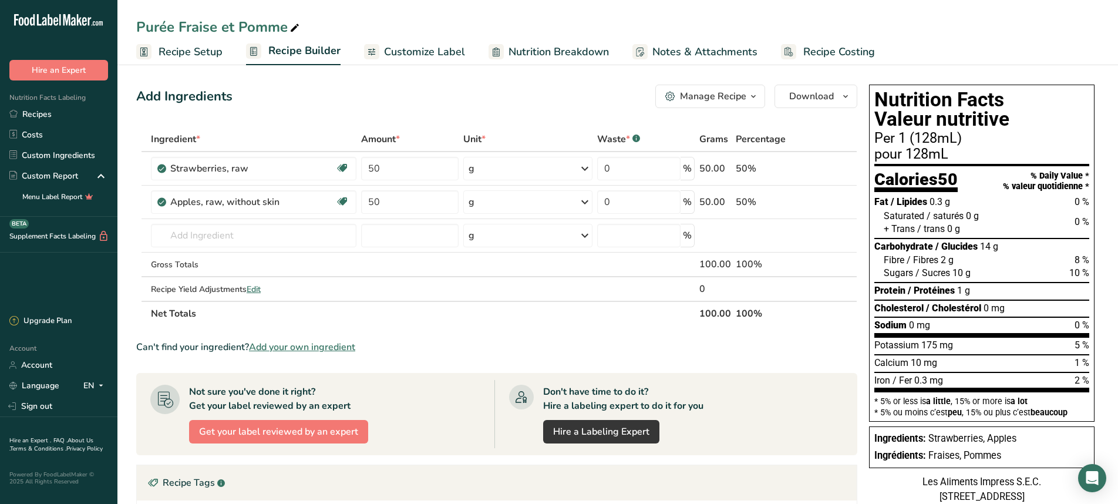
click at [399, 50] on span "Customize Label" at bounding box center [424, 52] width 81 height 16
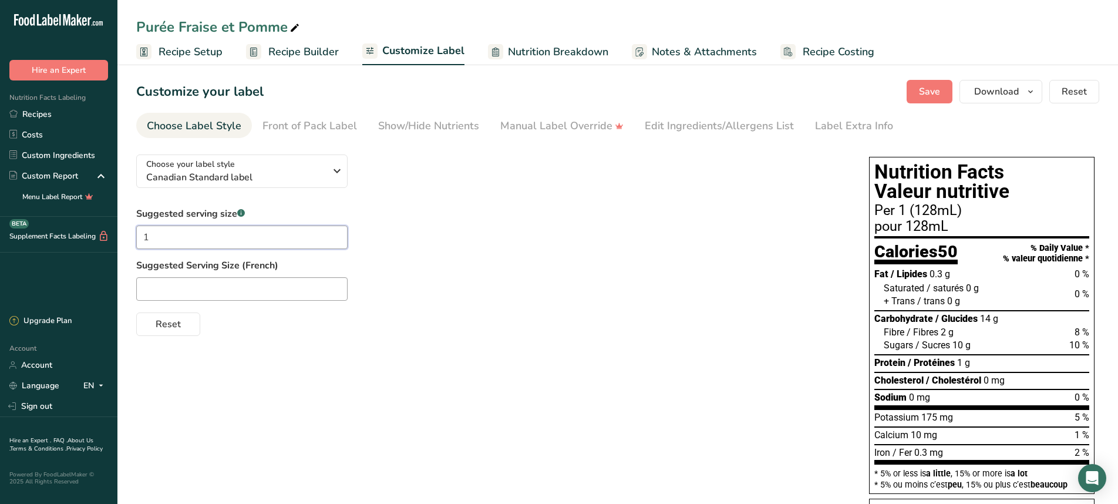
click at [171, 231] on input "1" at bounding box center [241, 236] width 211 height 23
type input "1 contenant"
click at [154, 279] on input "text" at bounding box center [241, 288] width 211 height 23
type input "1 container"
click at [471, 224] on div "Suggested serving size .a-a{fill:#347362;}.b-a{fill:#fff;} 1 contenant Suggeste…" at bounding box center [490, 271] width 709 height 129
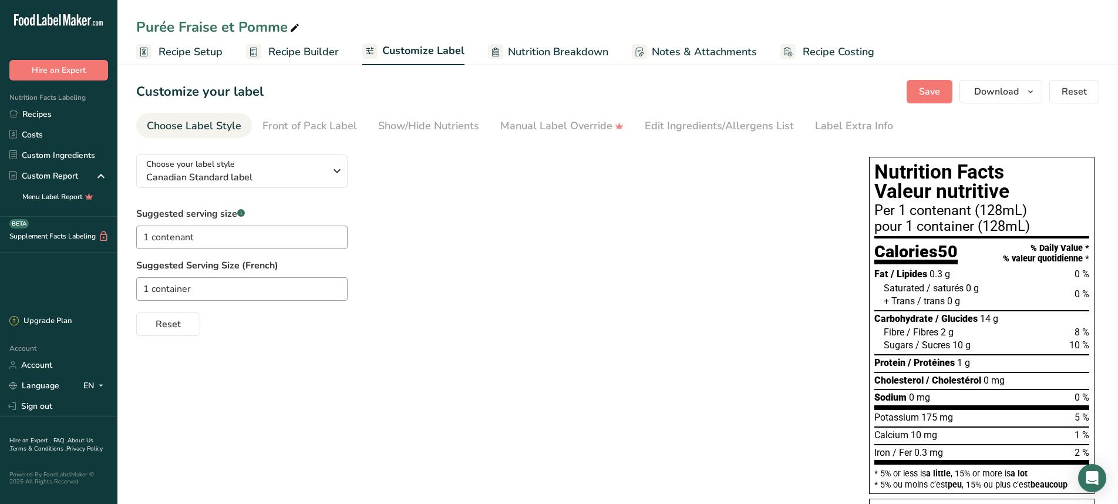
click at [454, 174] on div "Choose your label style Canadian Standard label USA (FDA) Standard FDA label Ta…" at bounding box center [490, 240] width 709 height 191
click at [935, 90] on span "Save" at bounding box center [929, 92] width 21 height 14
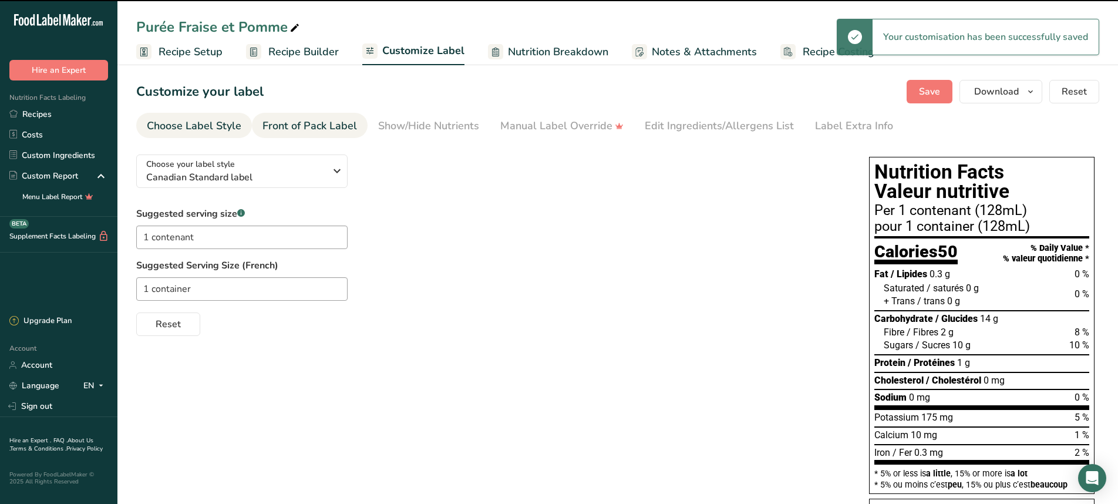
click at [278, 121] on div "Front of Pack Label" at bounding box center [309, 126] width 95 height 16
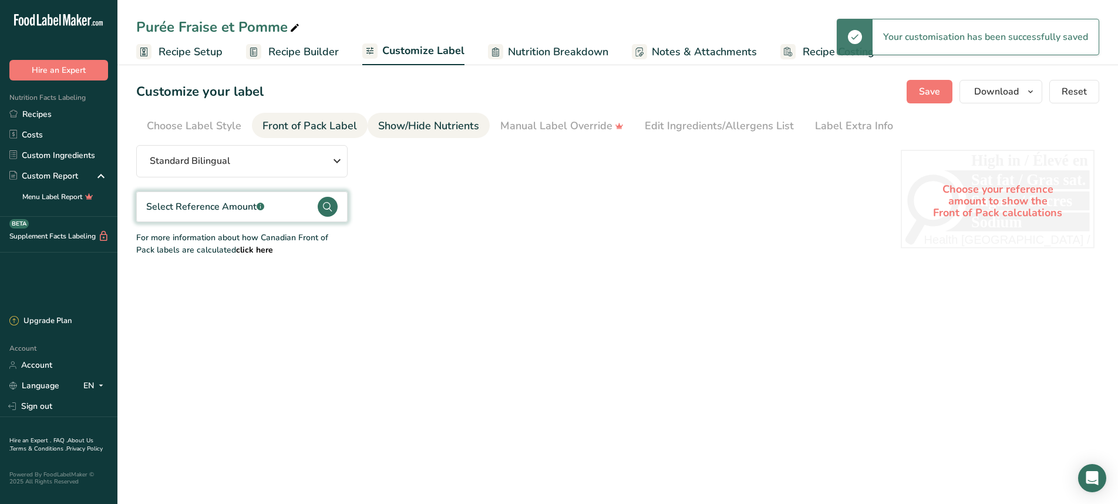
click at [404, 126] on div "Show/Hide Nutrients" at bounding box center [428, 126] width 101 height 16
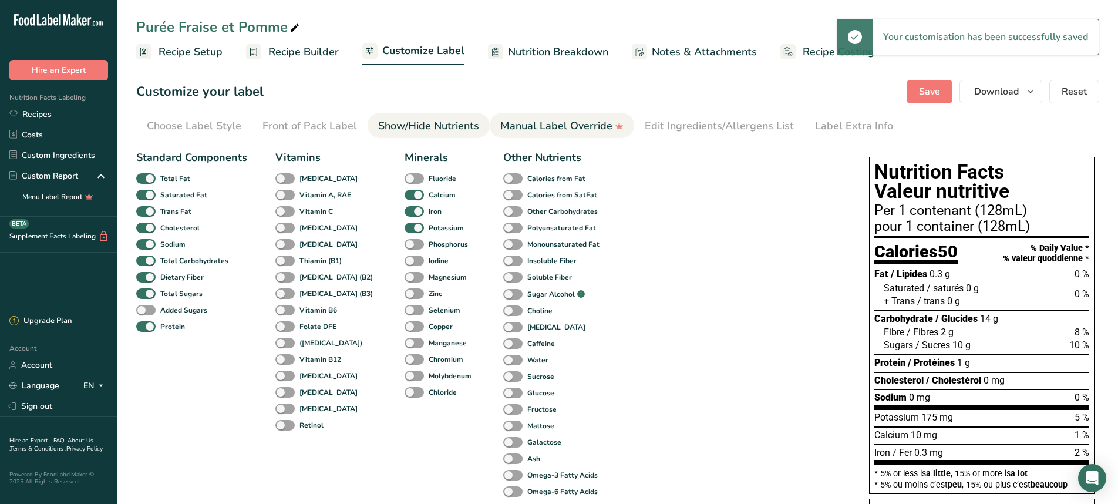
click at [504, 126] on div "Manual Label Override" at bounding box center [561, 126] width 123 height 16
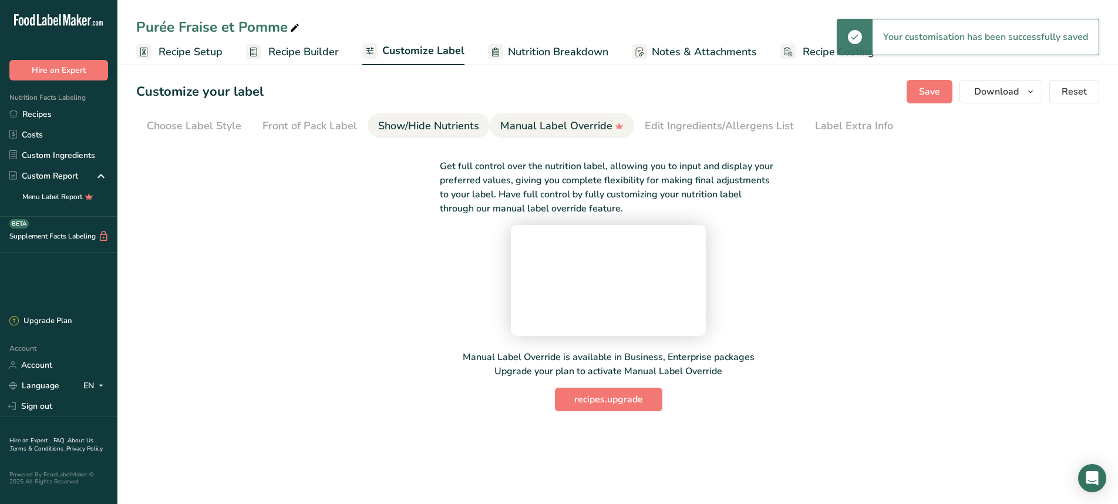
click at [421, 130] on div "Show/Hide Nutrients" at bounding box center [428, 126] width 101 height 16
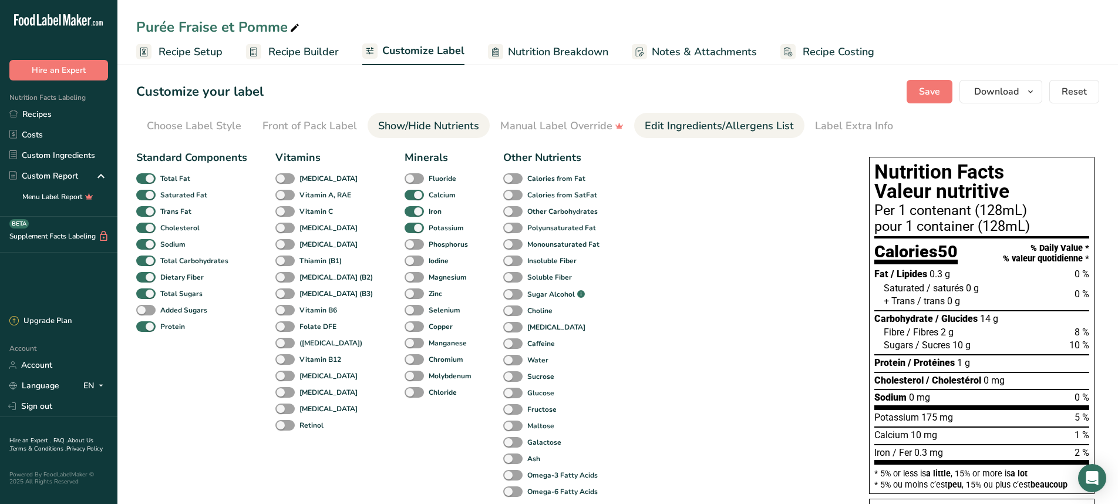
click at [727, 123] on div "Edit Ingredients/Allergens List" at bounding box center [718, 126] width 149 height 16
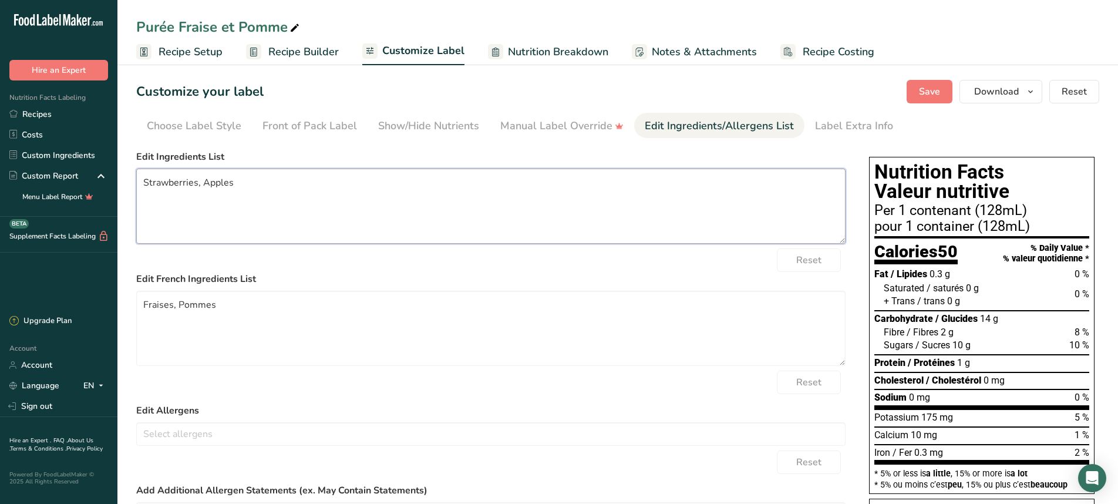
drag, startPoint x: 195, startPoint y: 181, endPoint x: 188, endPoint y: 180, distance: 7.1
click at [187, 180] on textarea "Strawberries, Apples" at bounding box center [490, 205] width 709 height 75
click at [227, 183] on textarea "Strawberry*, Apples" at bounding box center [490, 205] width 709 height 75
type textarea "Strawberry*, Apple*"
click at [215, 303] on textarea "Fraises, Pommes" at bounding box center [490, 328] width 709 height 75
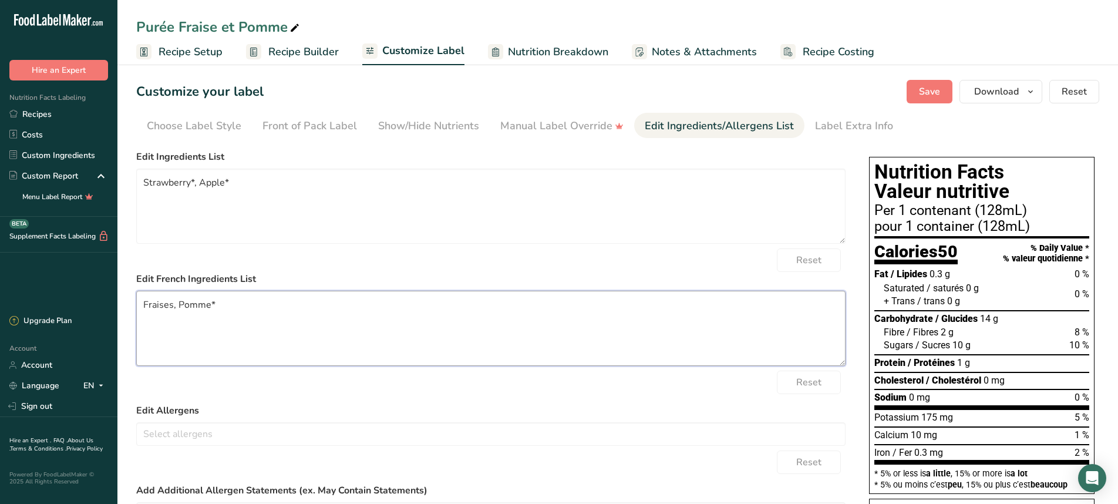
click at [171, 303] on textarea "Fraises, Pomme*" at bounding box center [490, 328] width 709 height 75
type textarea "Fraise*, Pomme*"
click at [256, 390] on div "Reset" at bounding box center [490, 381] width 709 height 23
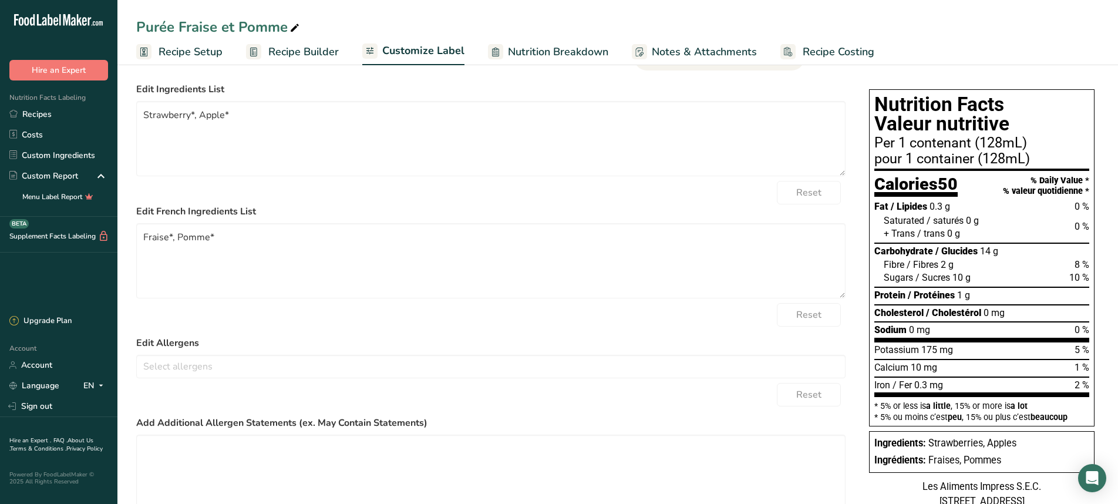
scroll to position [96, 0]
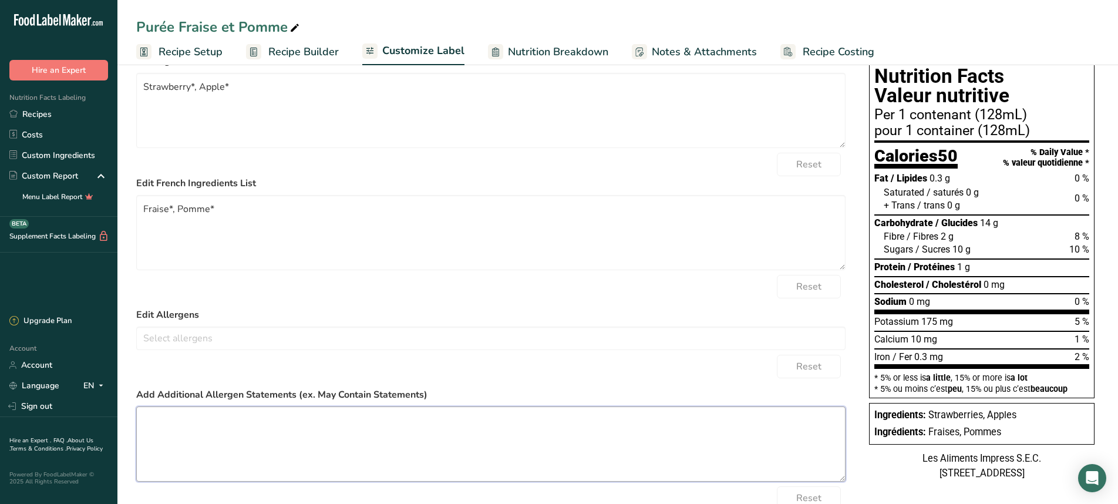
click at [254, 478] on textarea at bounding box center [490, 443] width 709 height 75
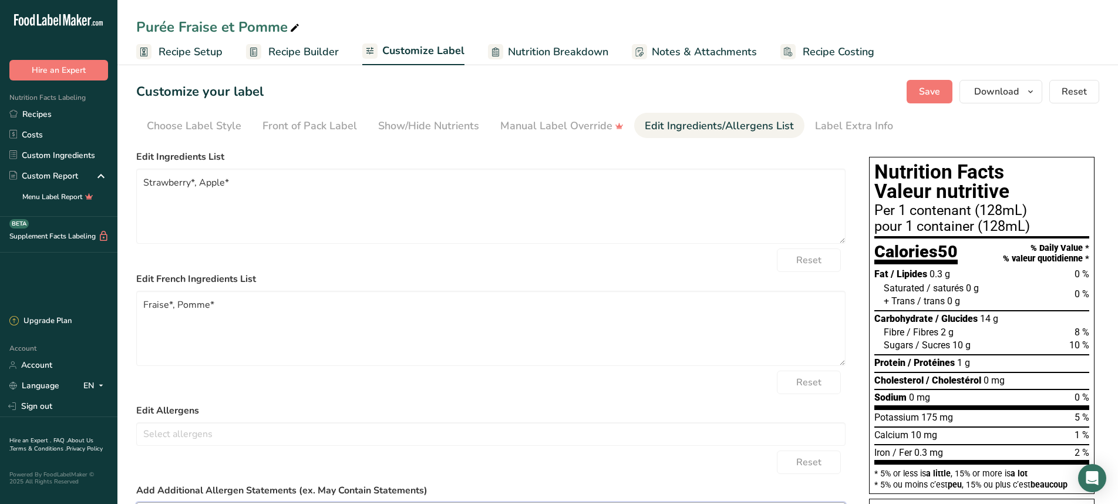
scroll to position [0, 0]
click at [935, 86] on span "Save" at bounding box center [929, 92] width 21 height 14
click at [988, 90] on span "Download" at bounding box center [996, 92] width 45 height 14
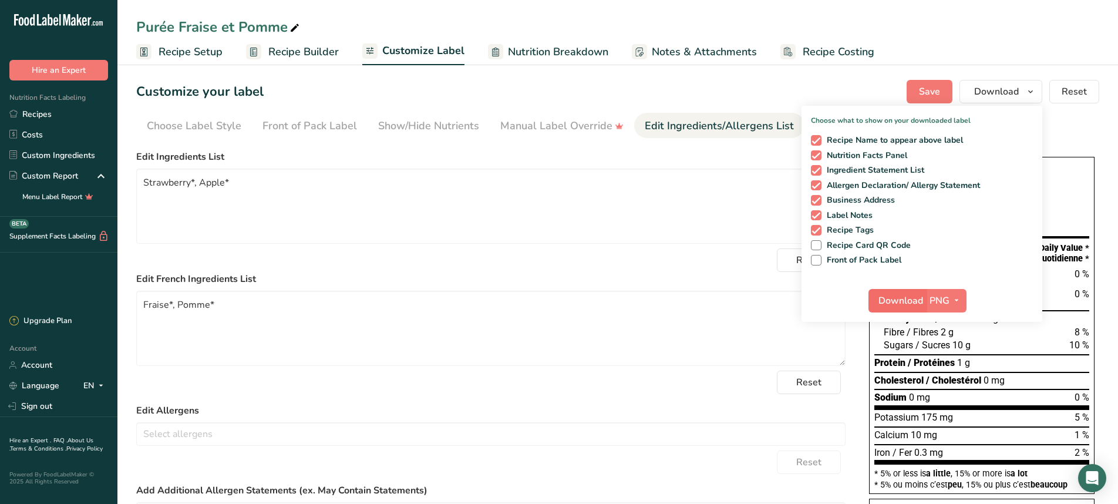
click at [906, 301] on span "Download" at bounding box center [900, 300] width 45 height 14
click at [1059, 119] on ul "Choose Label Style Front of Pack Label Show/Hide Nutrients Change Language Manu…" at bounding box center [617, 125] width 963 height 25
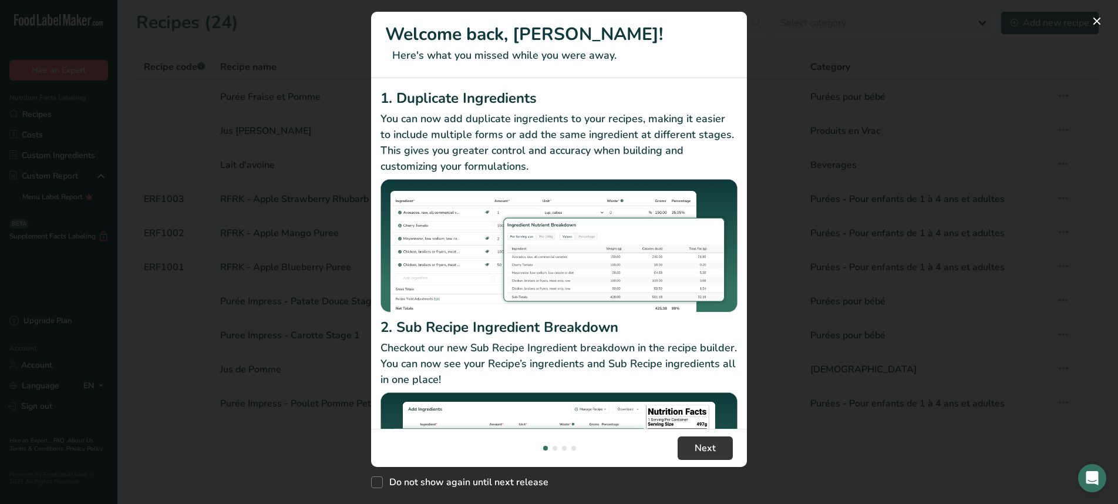
click at [751, 93] on div "New Features" at bounding box center [559, 252] width 1118 height 504
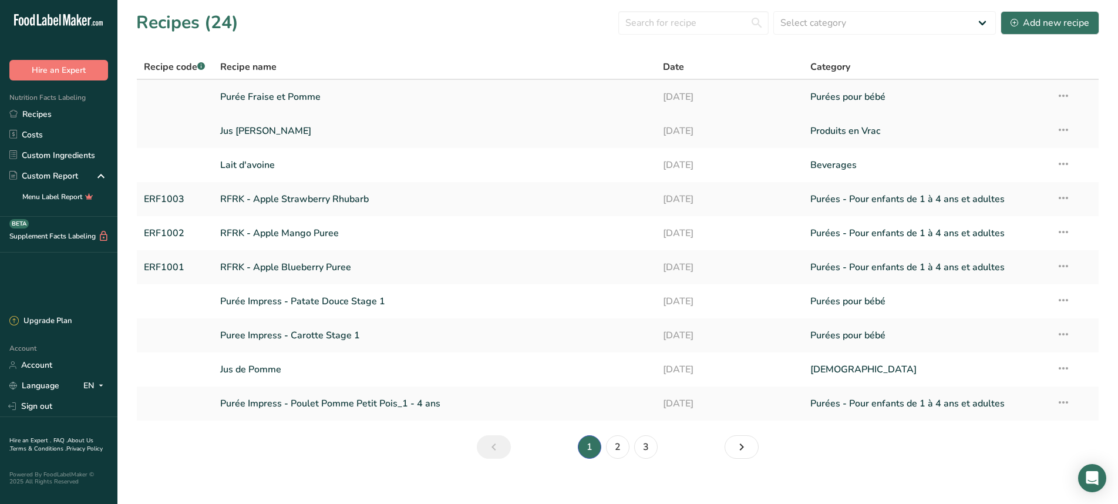
click at [339, 102] on link "Purée Fraise et Pomme" at bounding box center [434, 97] width 428 height 25
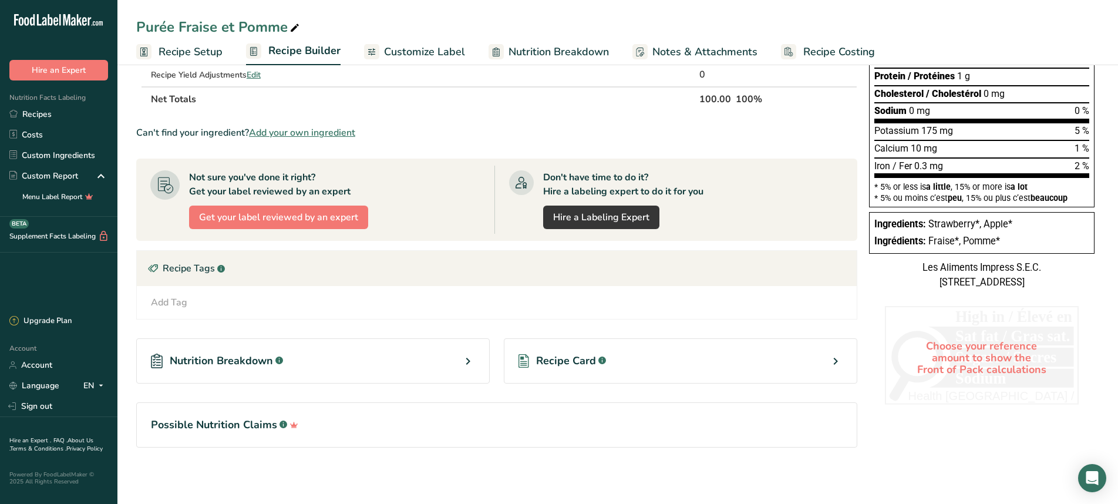
scroll to position [214, 0]
click at [333, 371] on div "Nutrition Breakdown .a-a{fill:#347362;}.b-a{fill:#fff;}" at bounding box center [312, 360] width 353 height 45
select select "Calories"
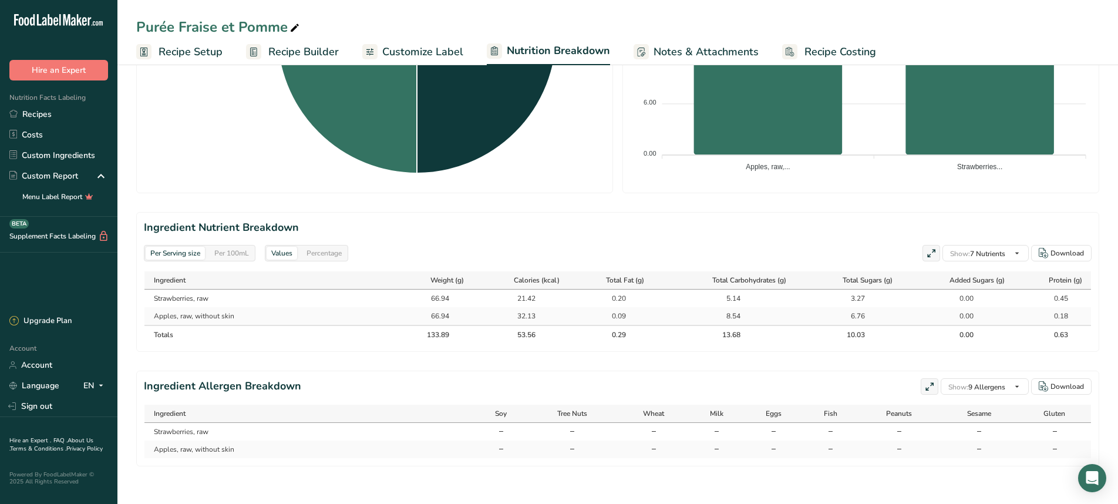
scroll to position [387, 0]
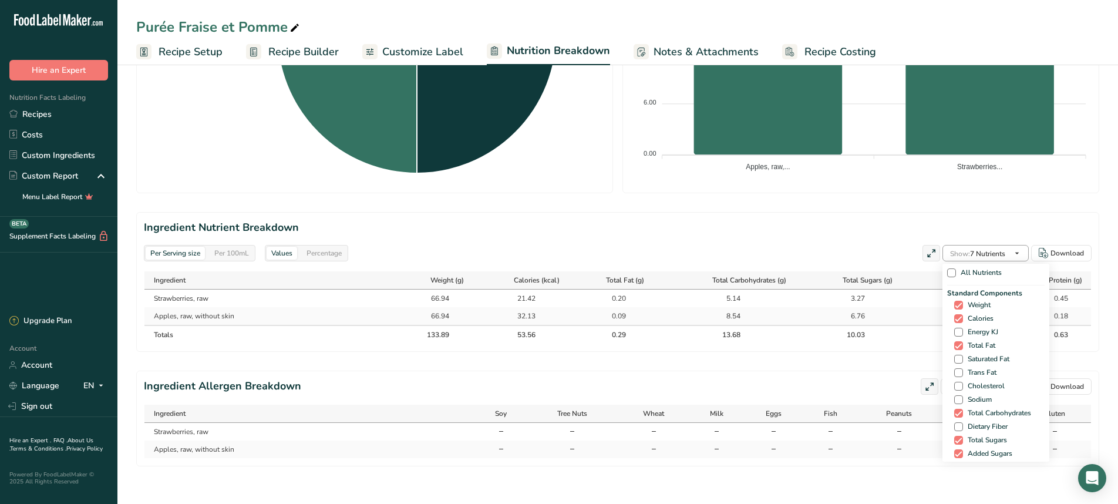
click at [971, 255] on span "Show: 7 Nutrients" at bounding box center [977, 253] width 55 height 9
click at [947, 276] on span at bounding box center [951, 272] width 9 height 9
click at [947, 276] on input "All Nutrients" at bounding box center [951, 273] width 8 height 8
checkbox input "true"
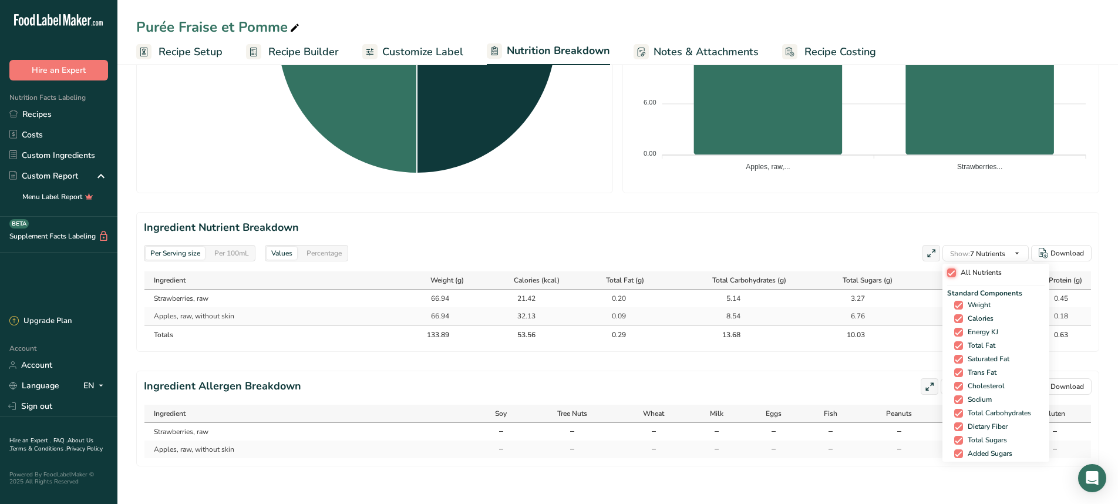
checkbox input "true"
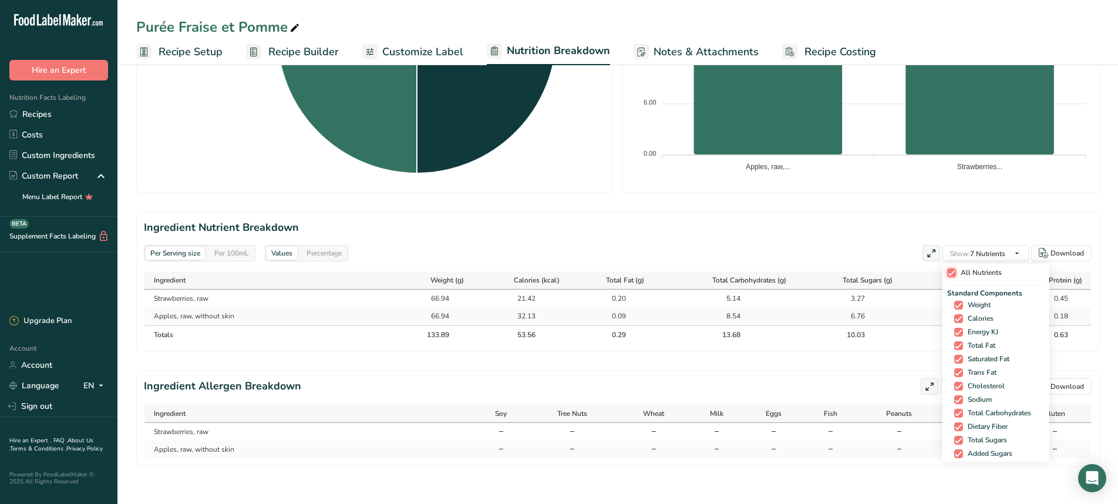
checkbox input "true"
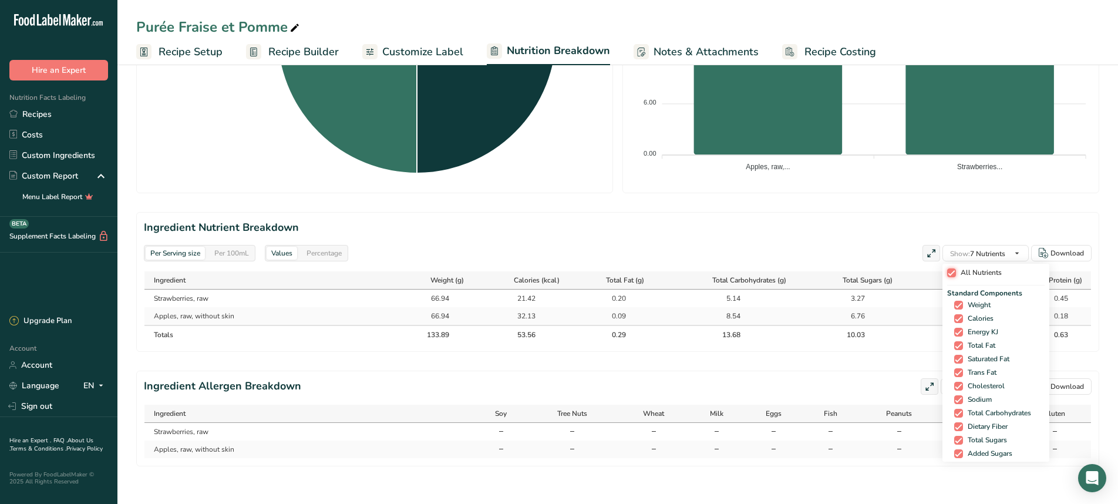
checkbox input "true"
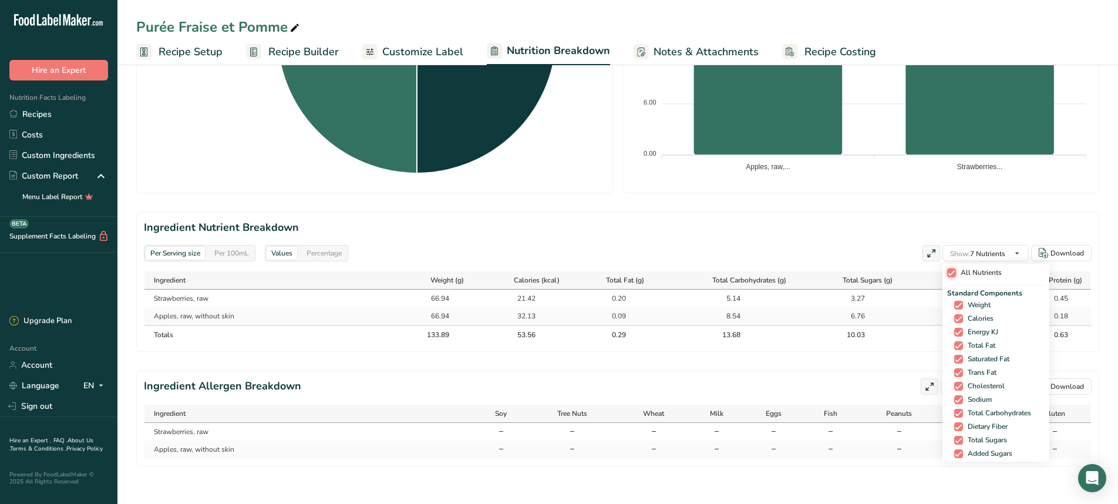
checkbox input "true"
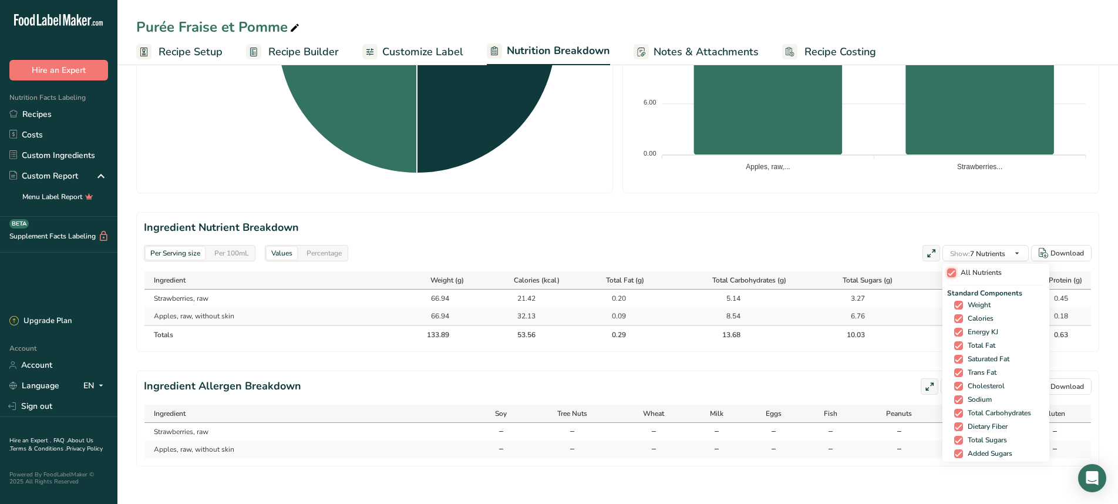
checkbox input "true"
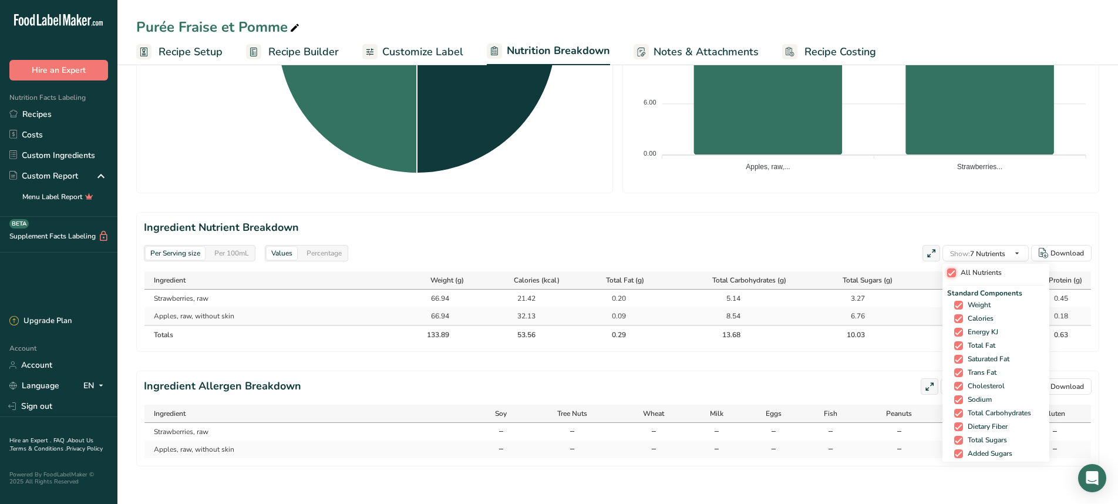
checkbox input "true"
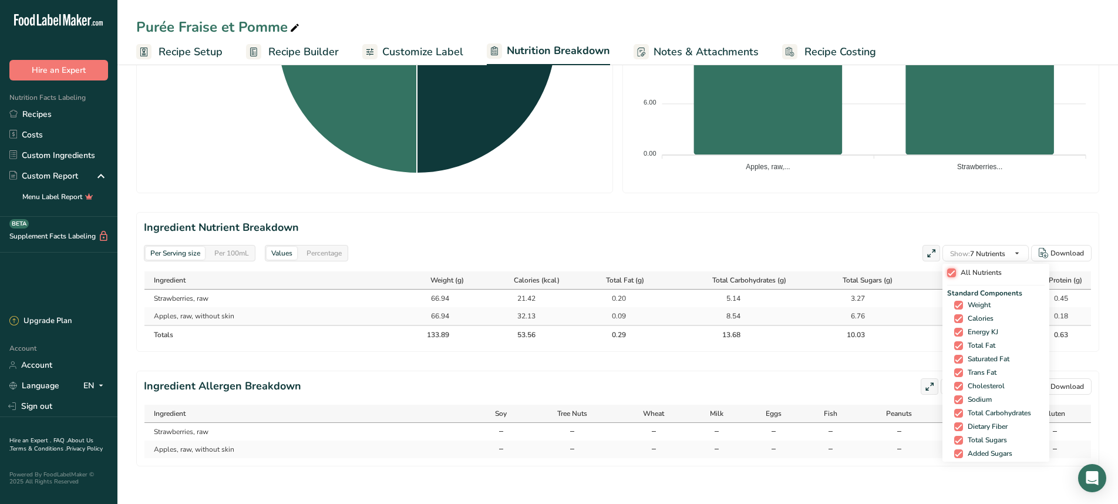
checkbox input "true"
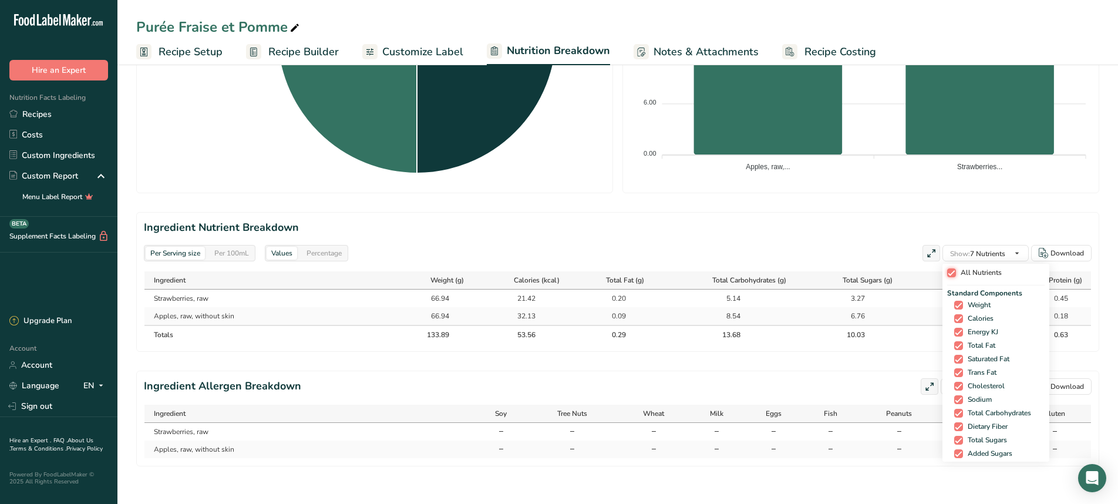
checkbox input "true"
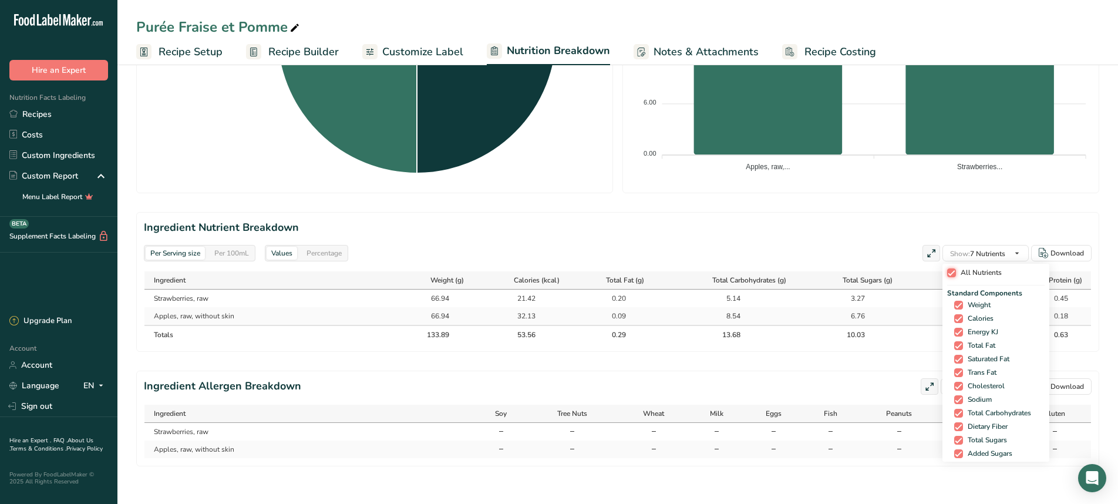
checkbox input "true"
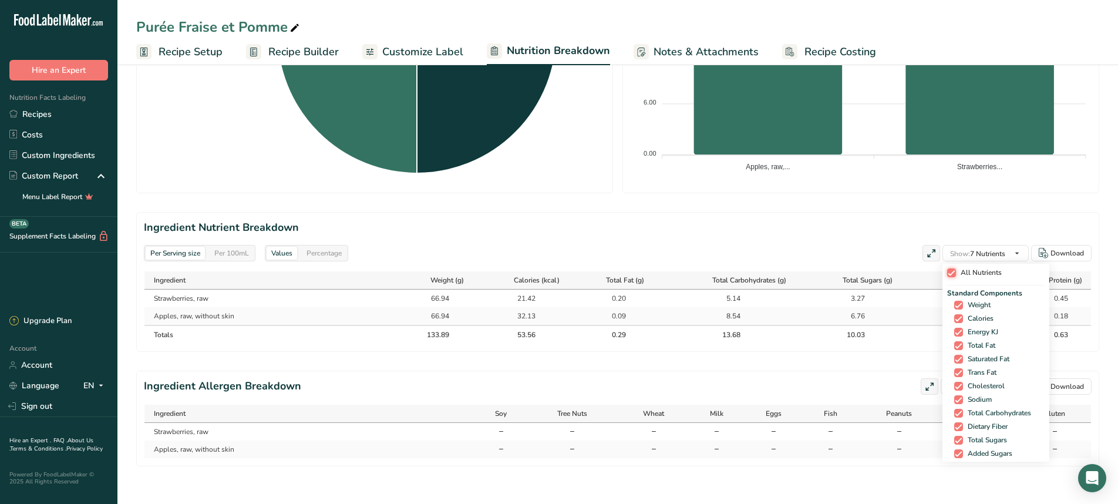
checkbox input "true"
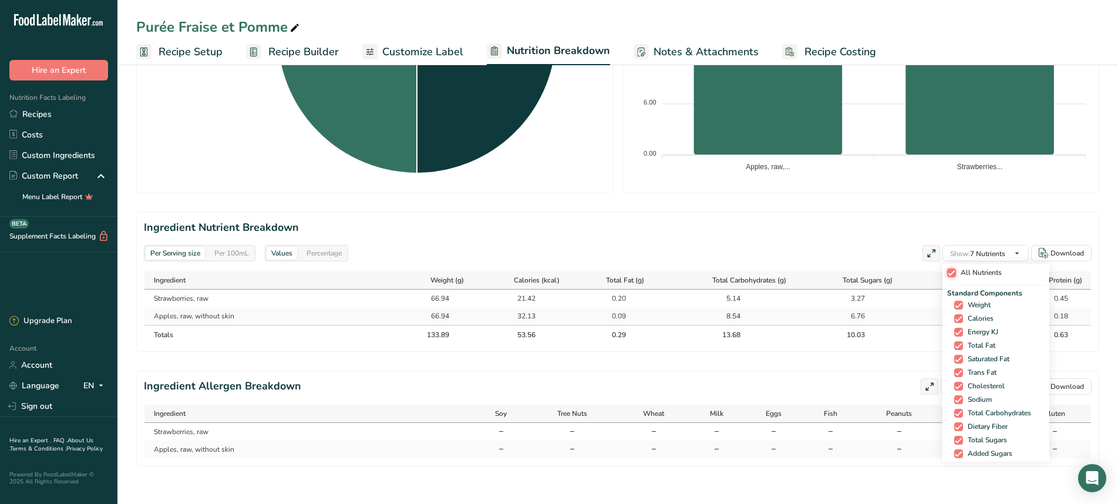
checkbox input "true"
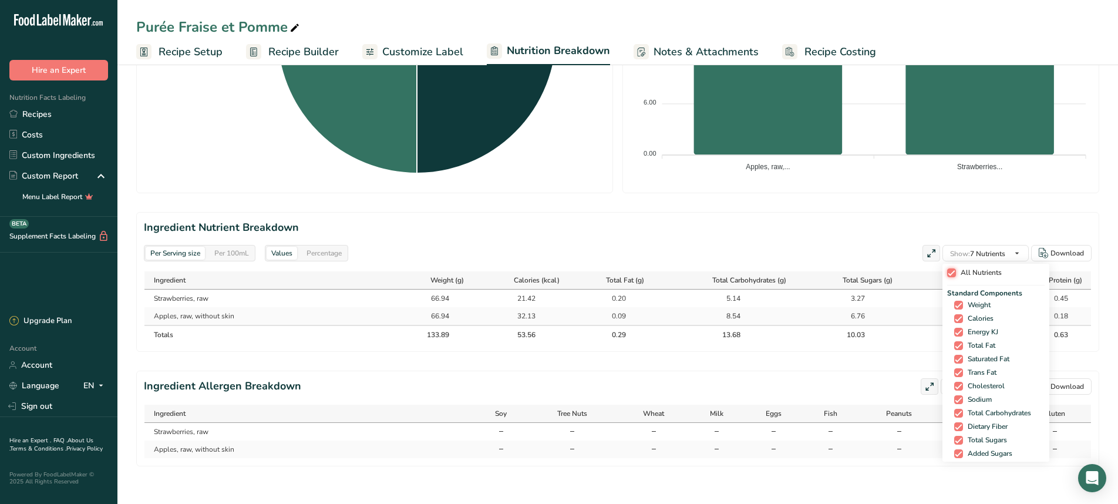
checkbox input "true"
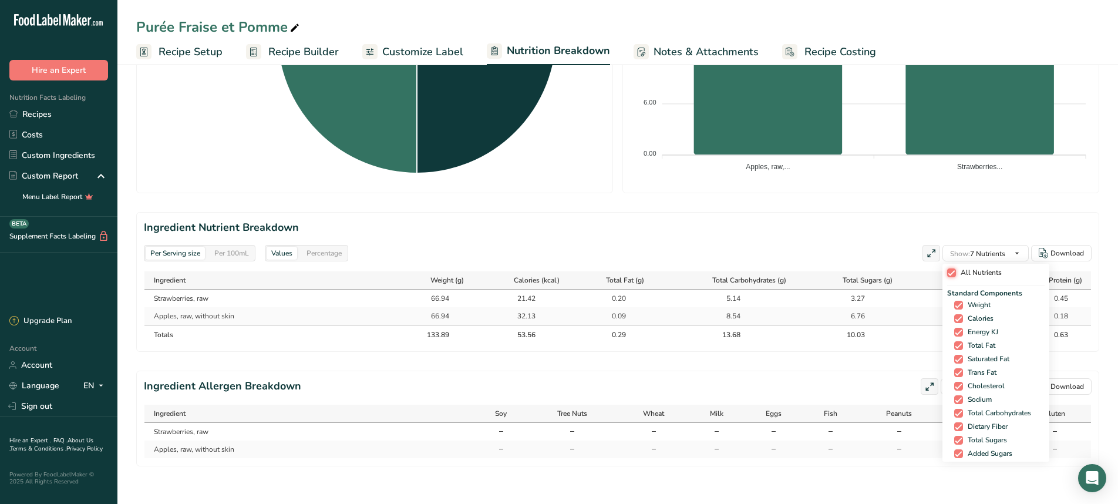
checkbox input "true"
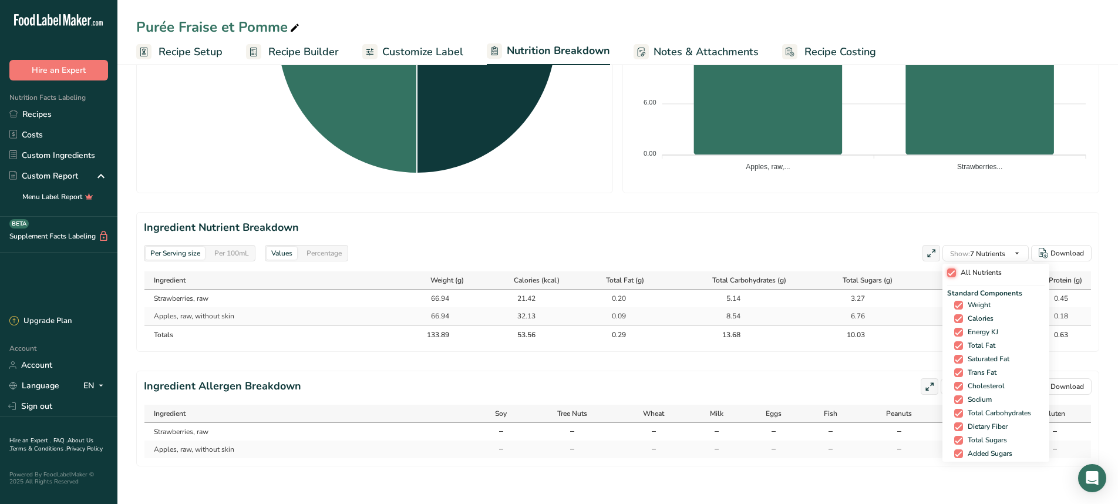
checkbox input "true"
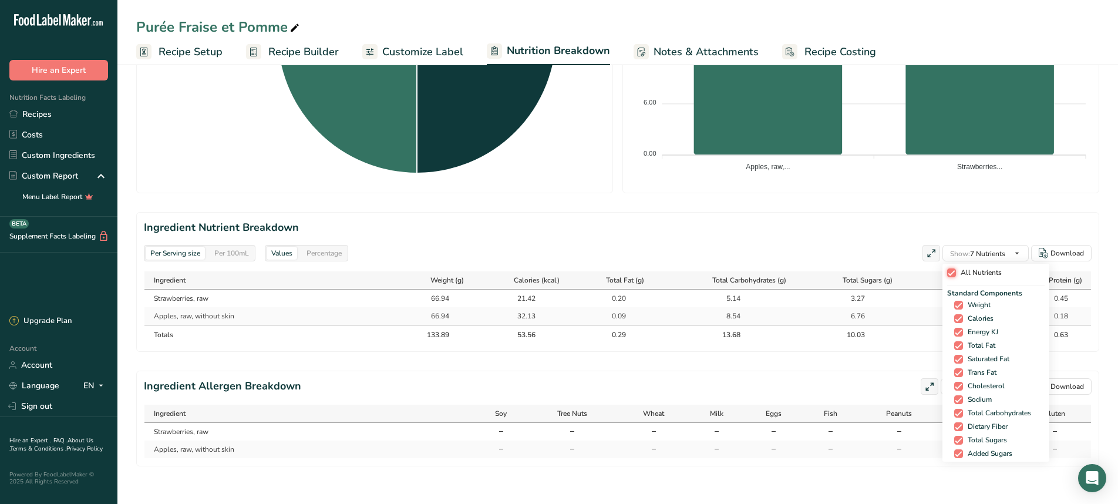
checkbox input "true"
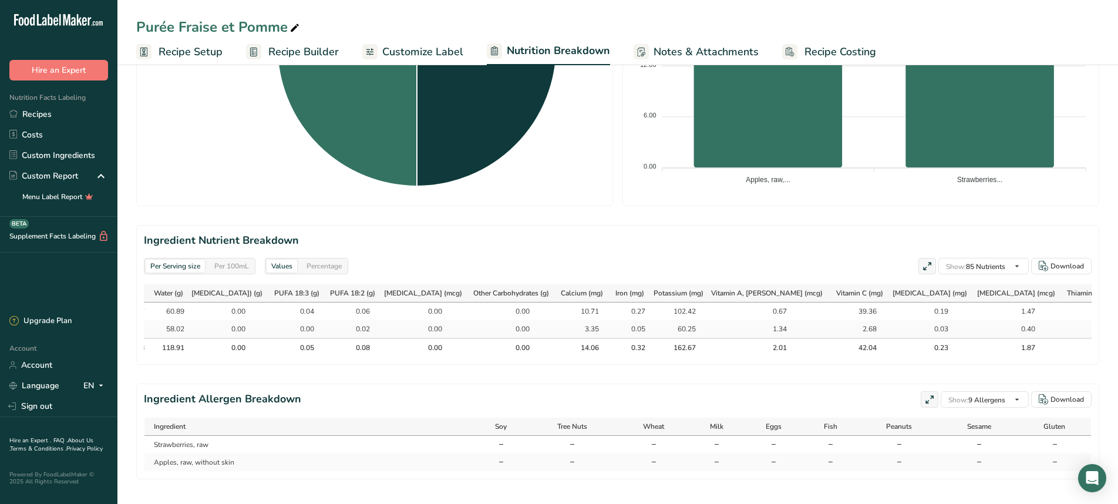
scroll to position [374, 0]
